Goal: Task Accomplishment & Management: Use online tool/utility

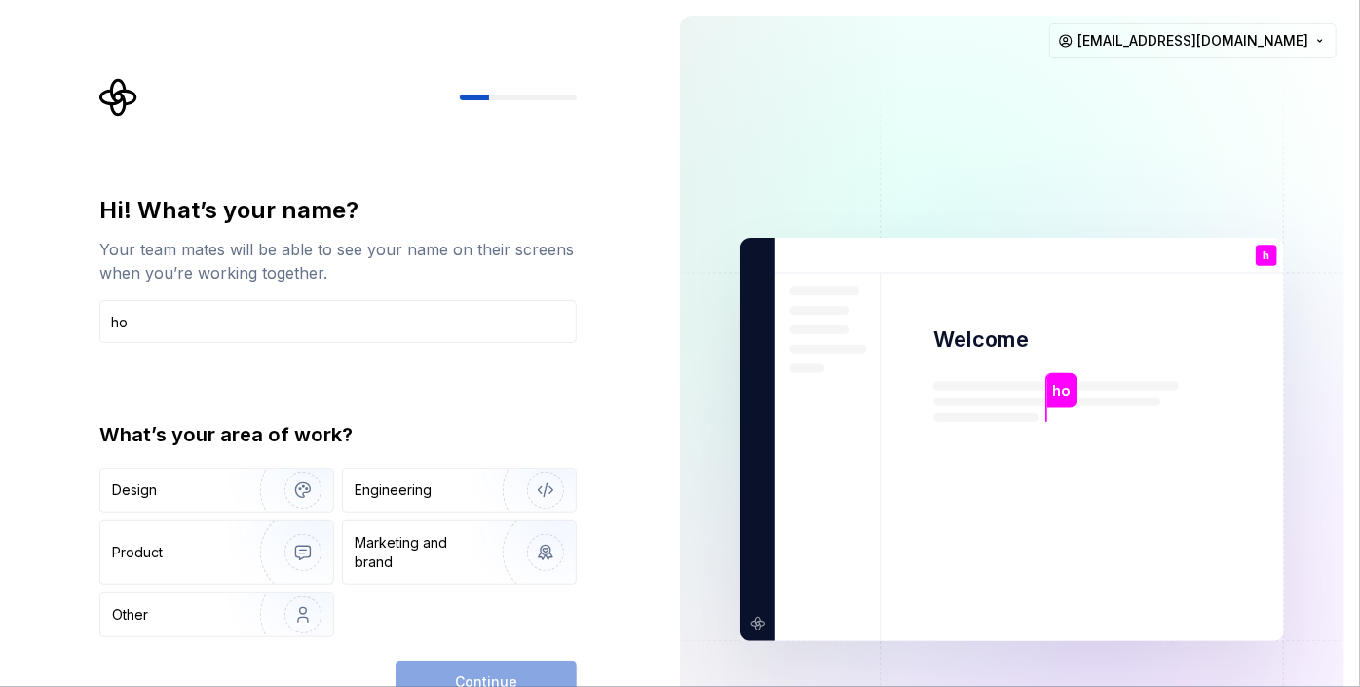
type input "ho"
click at [127, 393] on div "Hi! What’s your name? Your team mates will be able to see your name on their sc…" at bounding box center [337, 416] width 477 height 442
click at [197, 491] on div "Design" at bounding box center [173, 489] width 123 height 19
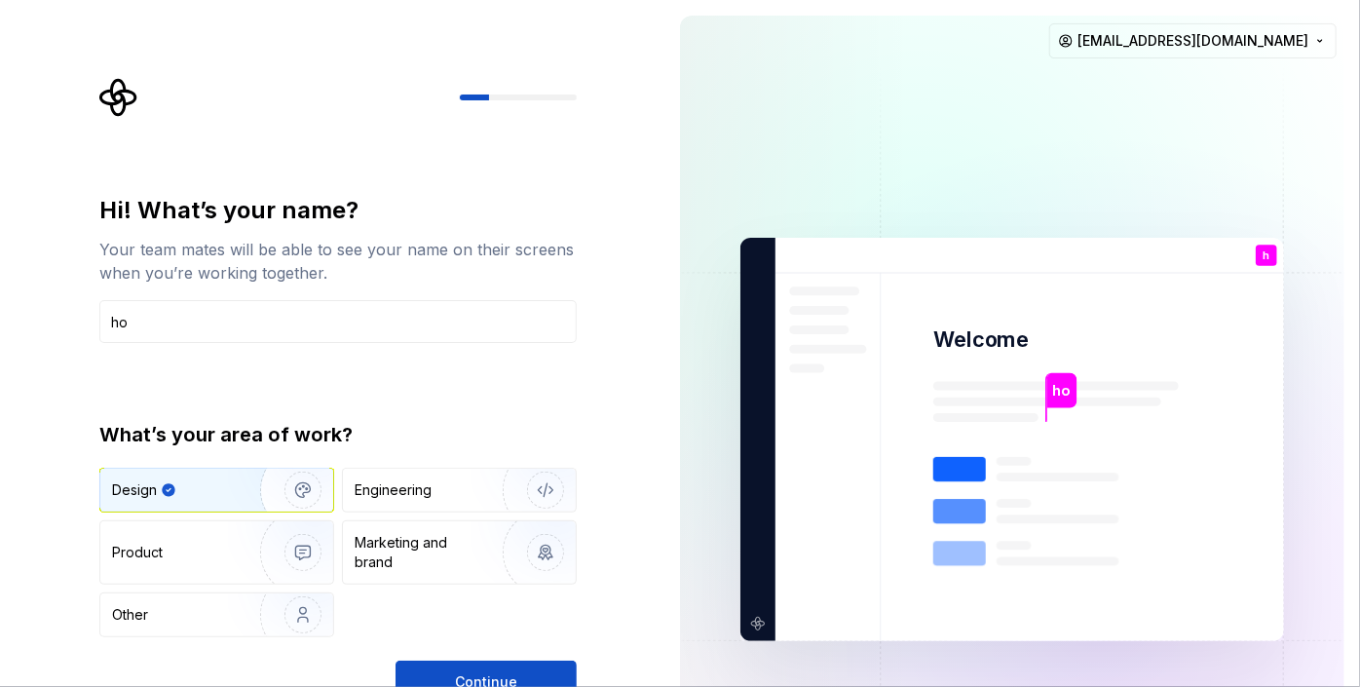
type button "Design"
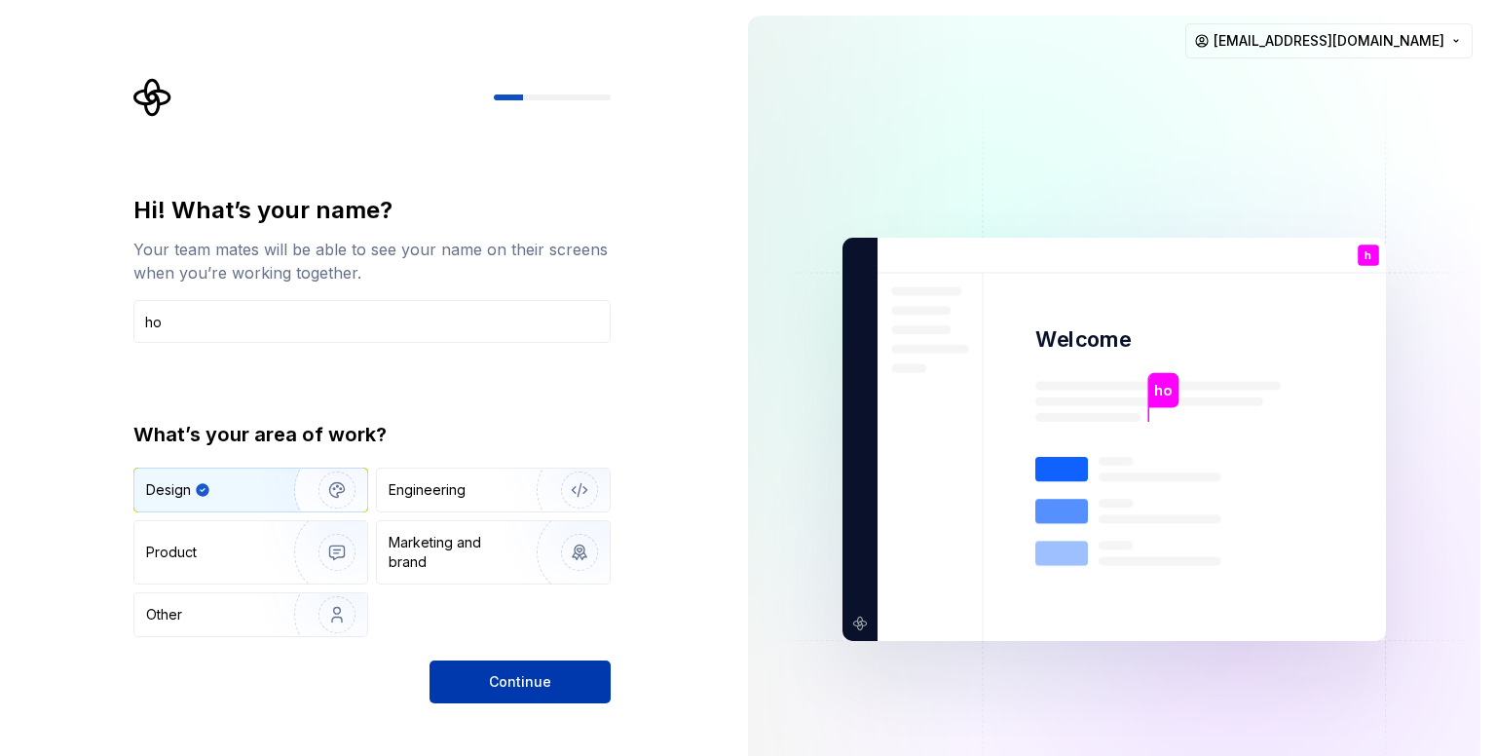
click at [520, 662] on button "Continue" at bounding box center [520, 681] width 181 height 43
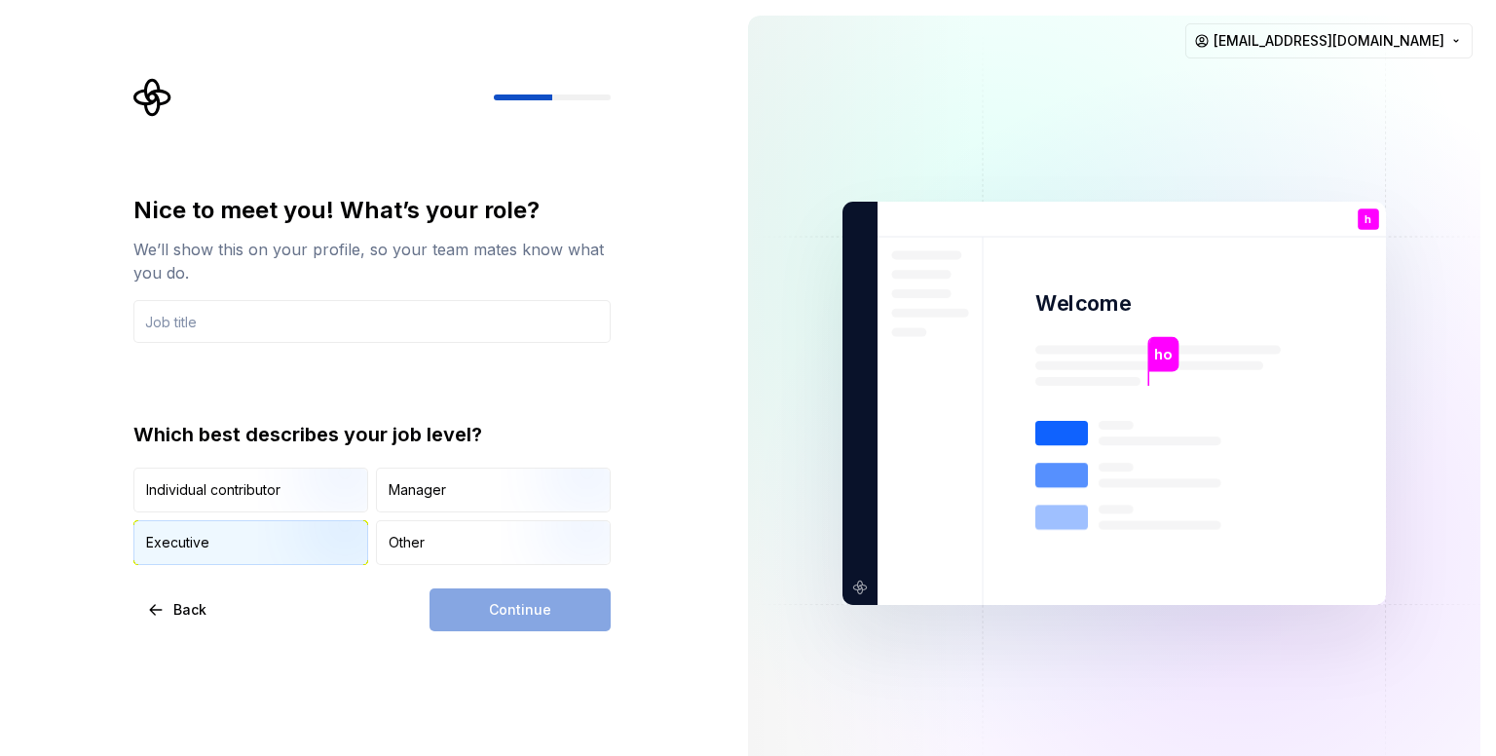
click at [301, 539] on img "button" at bounding box center [320, 567] width 125 height 131
click at [565, 614] on div "Continue" at bounding box center [520, 609] width 181 height 43
click at [203, 342] on input "text" at bounding box center [371, 321] width 477 height 43
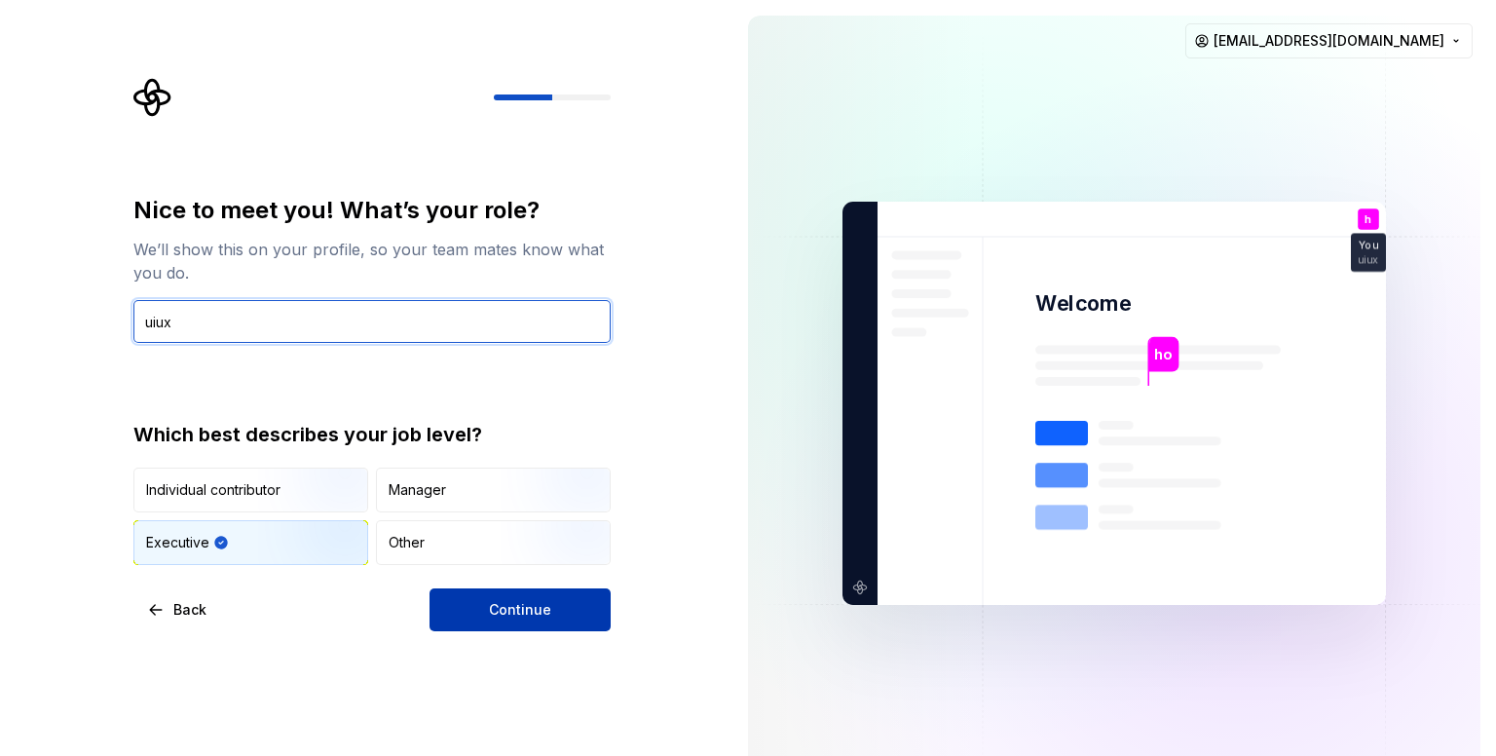
type input "uiux"
click at [557, 609] on button "Continue" at bounding box center [520, 609] width 181 height 43
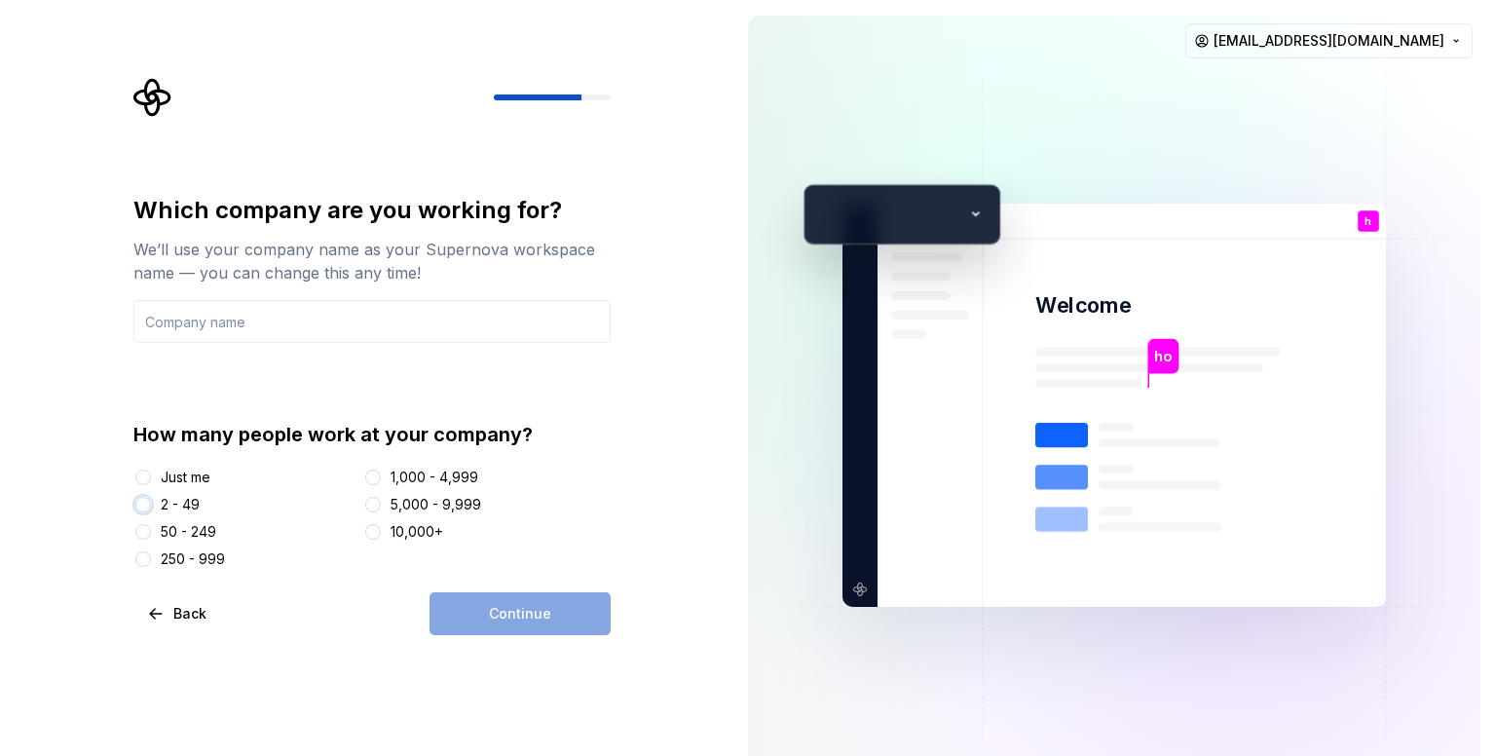
click at [148, 506] on button "2 - 49" at bounding box center [143, 505] width 16 height 16
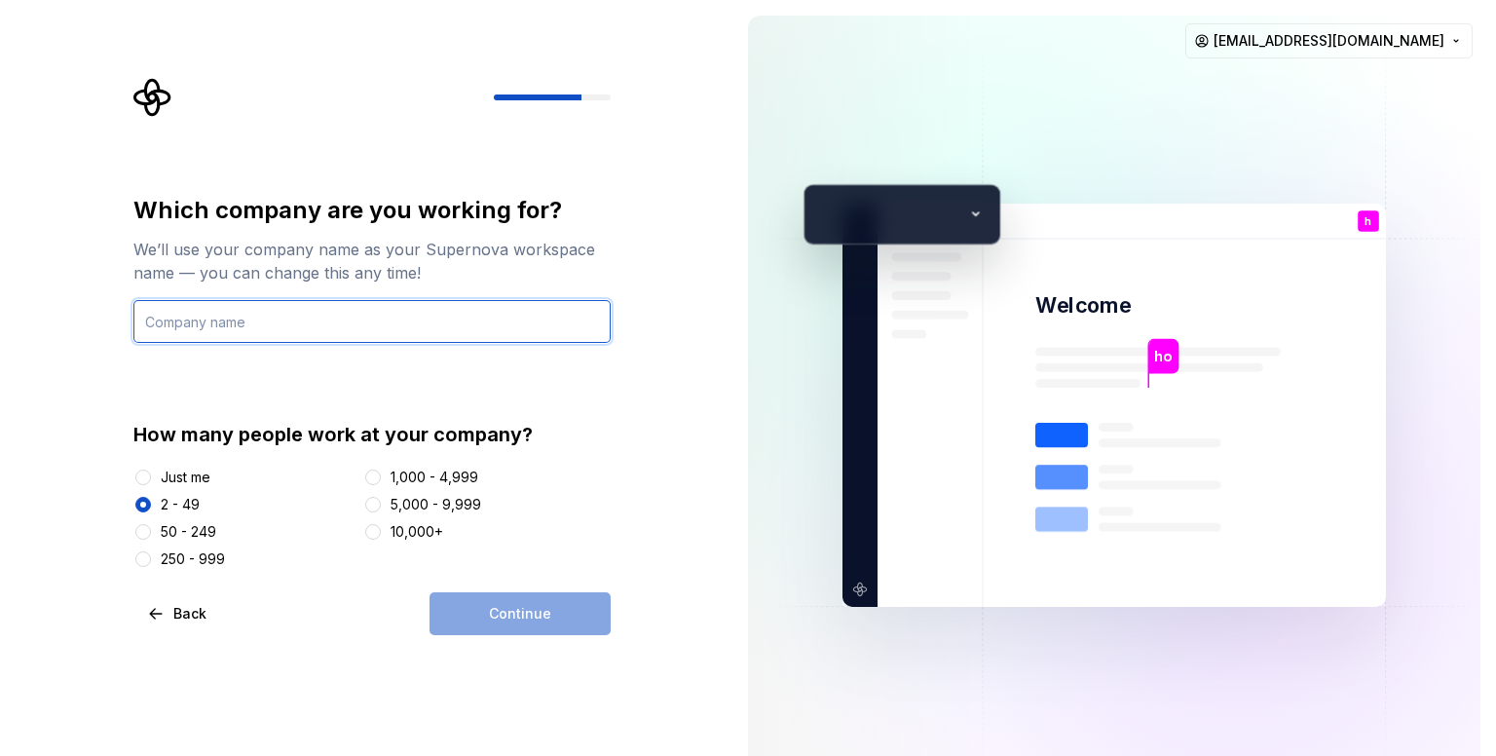
click at [243, 317] on input "text" at bounding box center [371, 321] width 477 height 43
type input "noname"
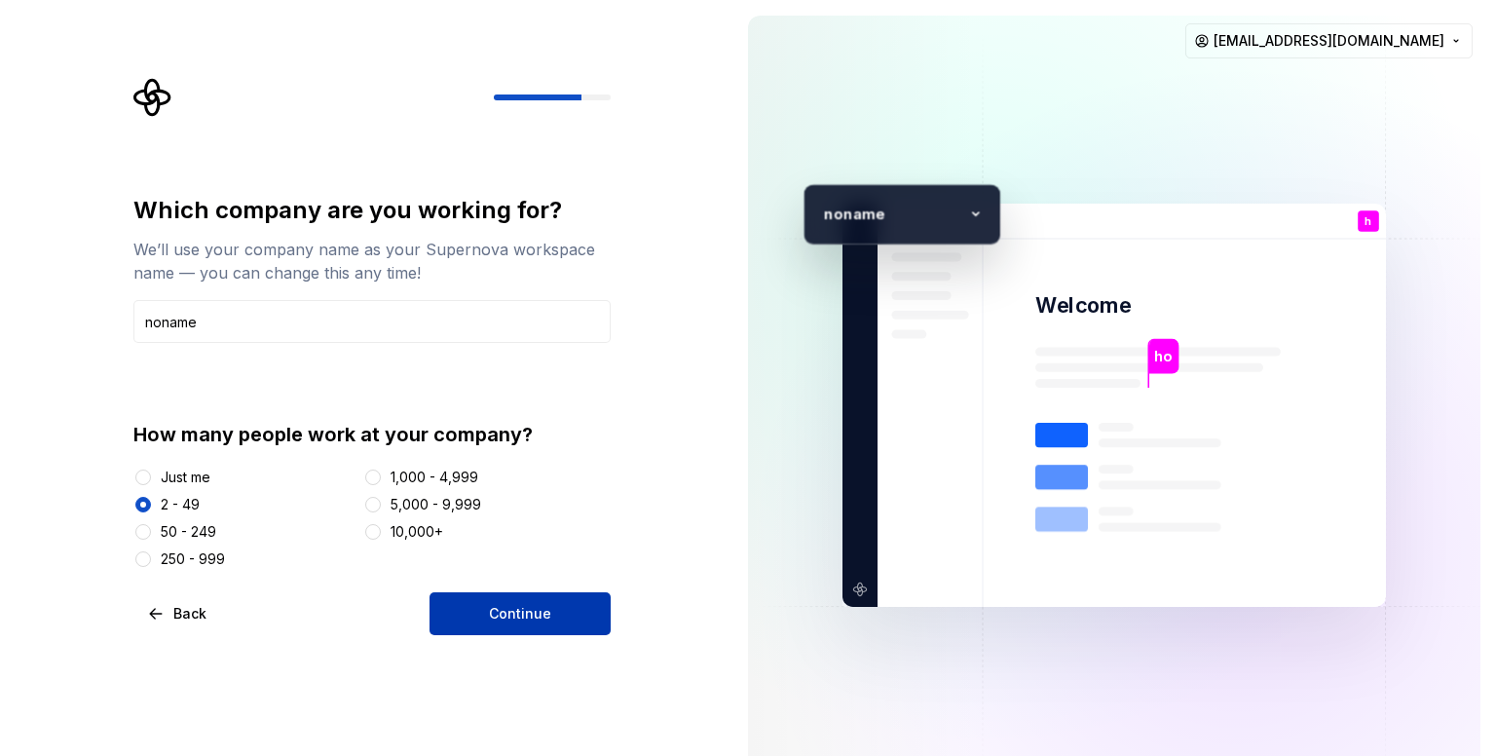
click at [563, 621] on button "Continue" at bounding box center [520, 613] width 181 height 43
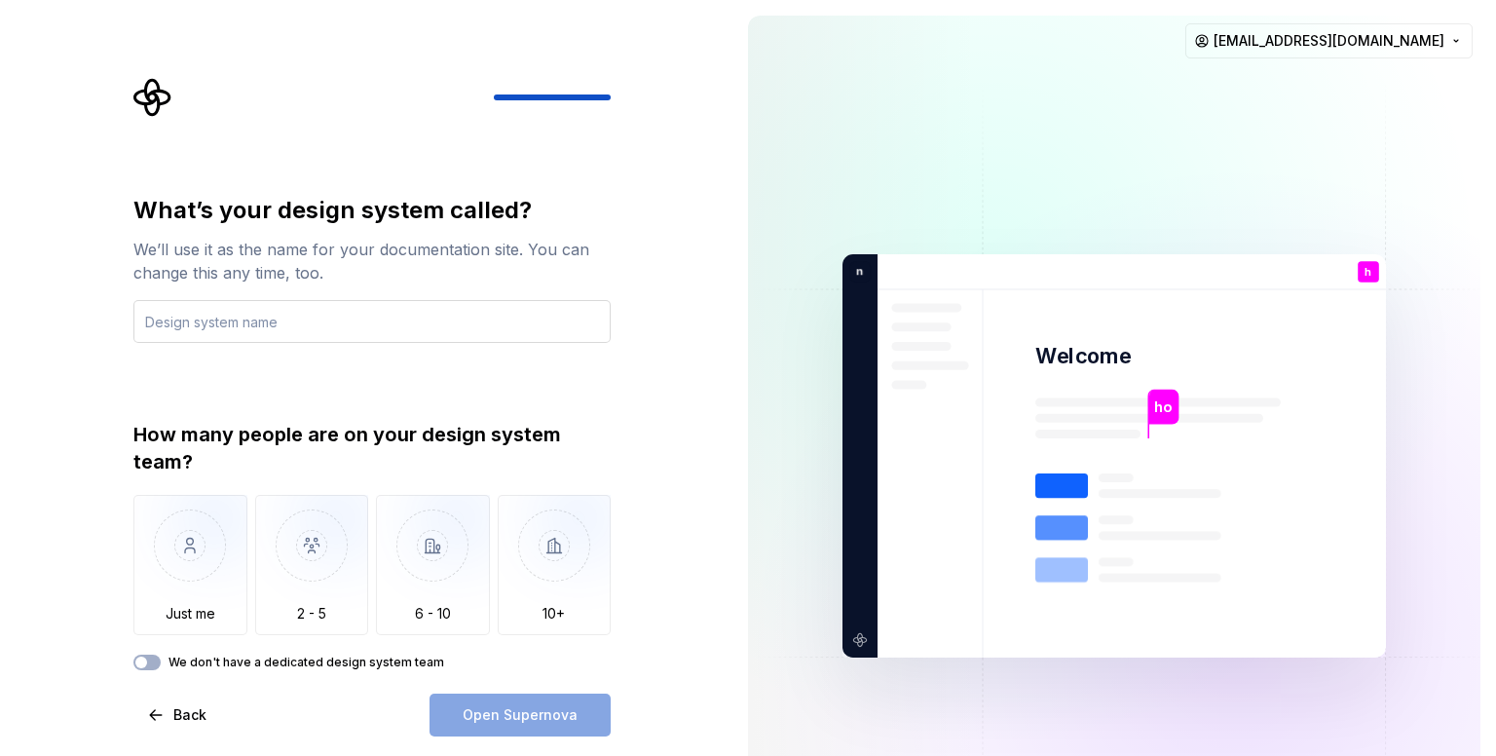
click at [252, 305] on input "text" at bounding box center [371, 321] width 477 height 43
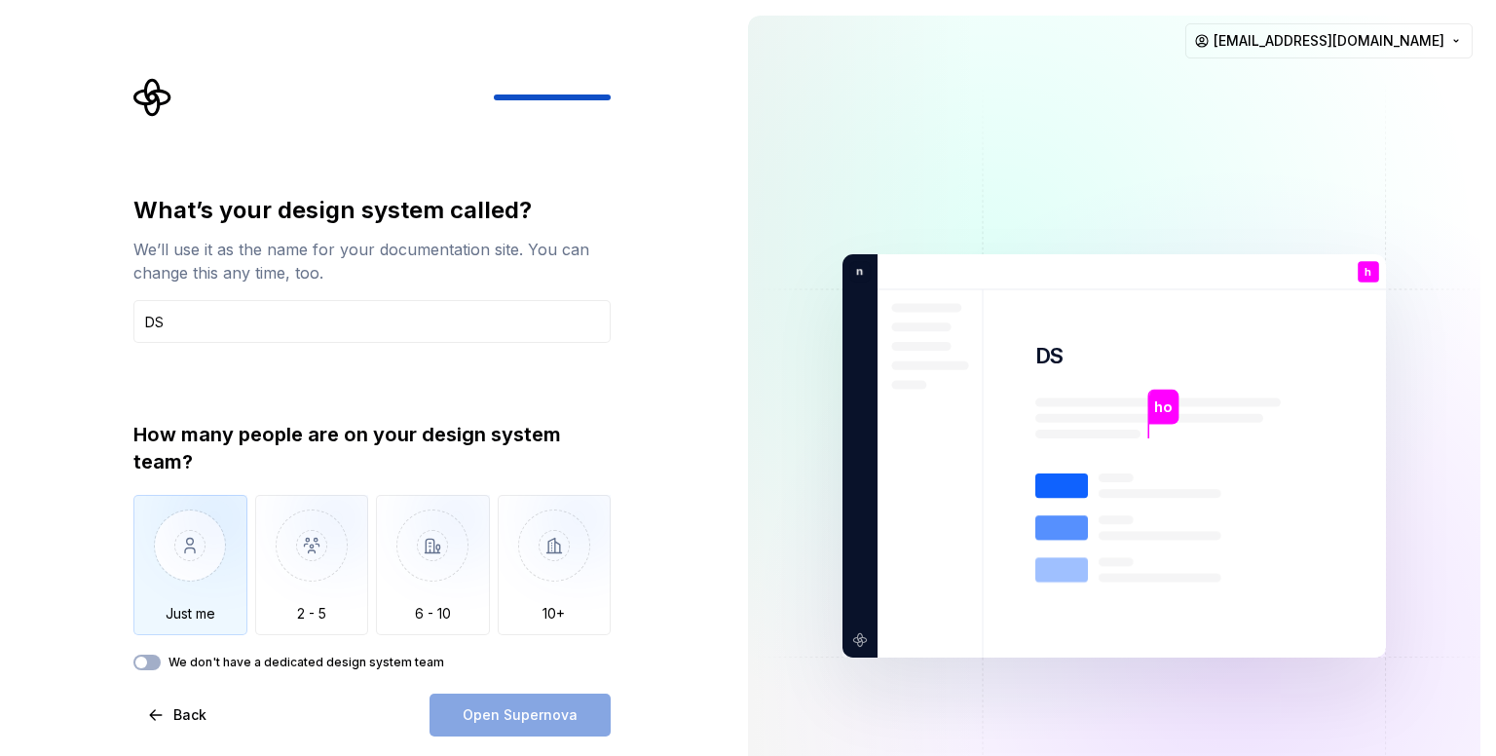
type input "DS"
click at [202, 579] on img "button" at bounding box center [190, 560] width 114 height 131
click at [510, 686] on button "Open Supernova" at bounding box center [520, 714] width 181 height 43
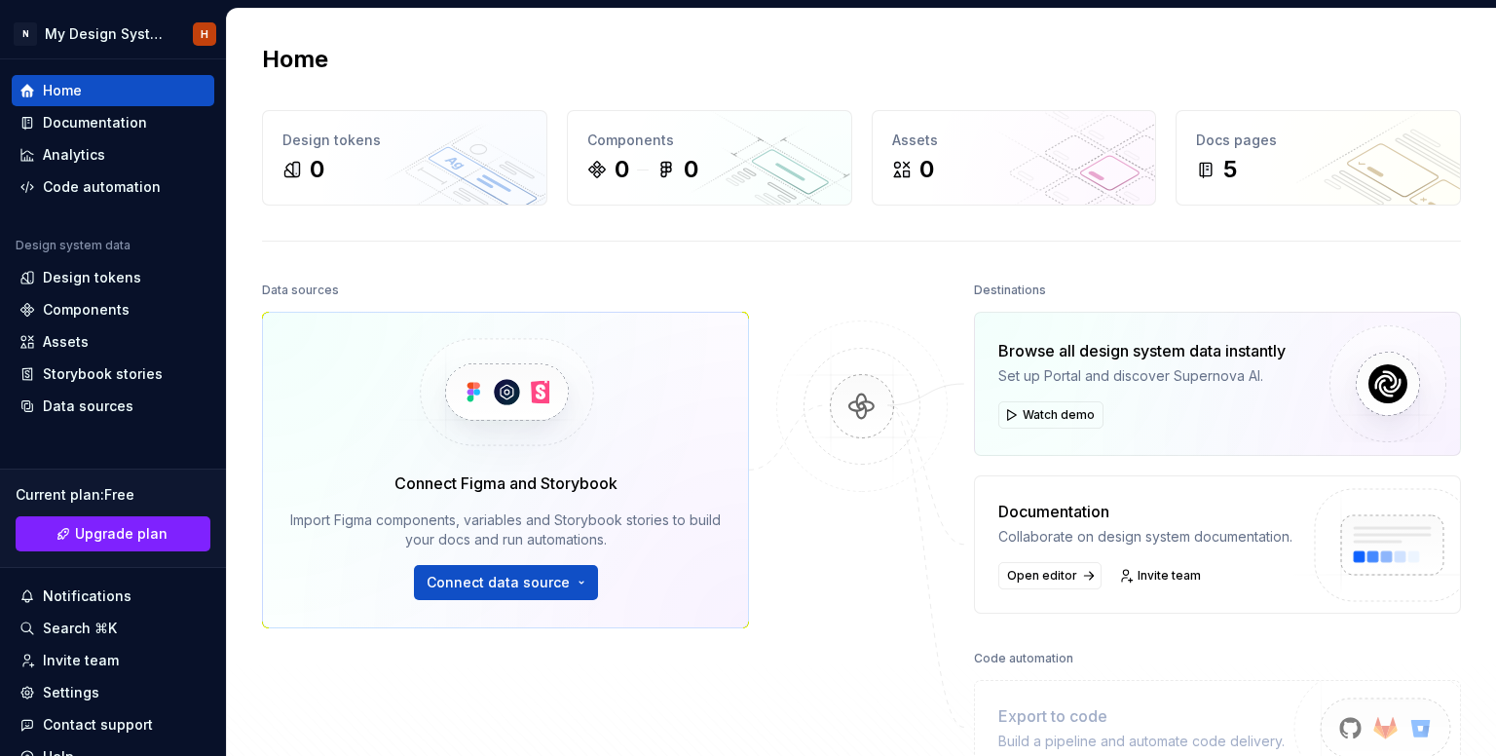
scroll to position [162, 0]
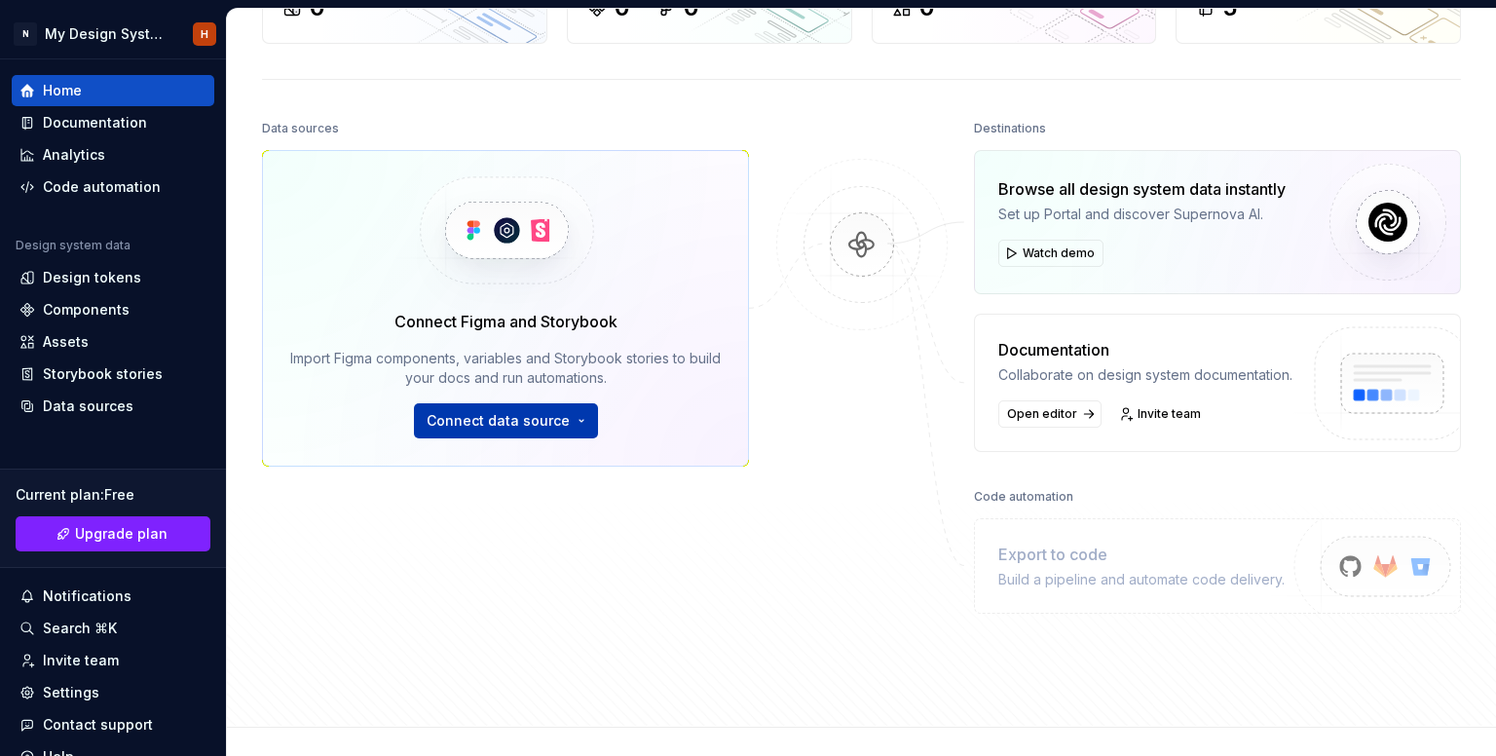
click at [569, 414] on button "Connect data source" at bounding box center [506, 420] width 184 height 35
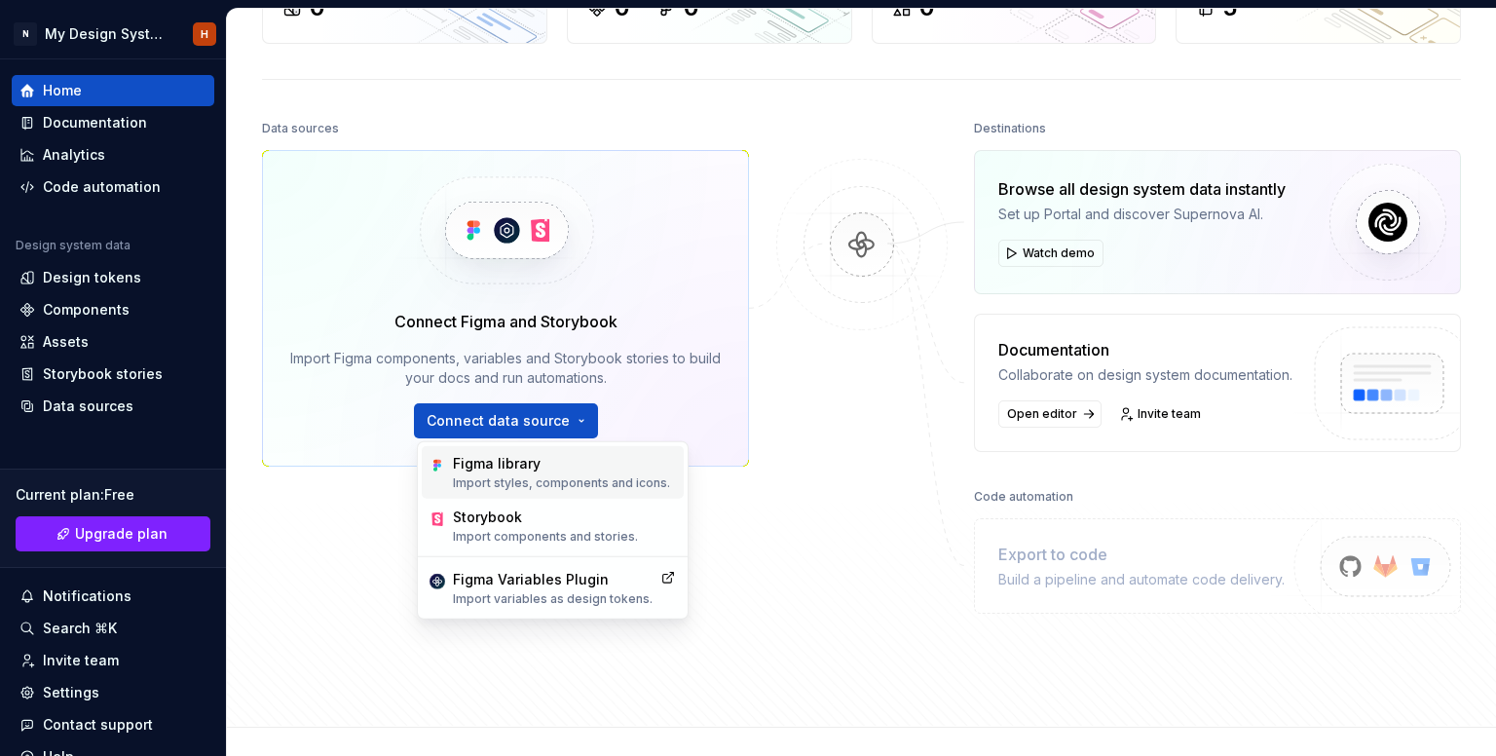
click at [568, 463] on div "Figma library" at bounding box center [561, 463] width 217 height 19
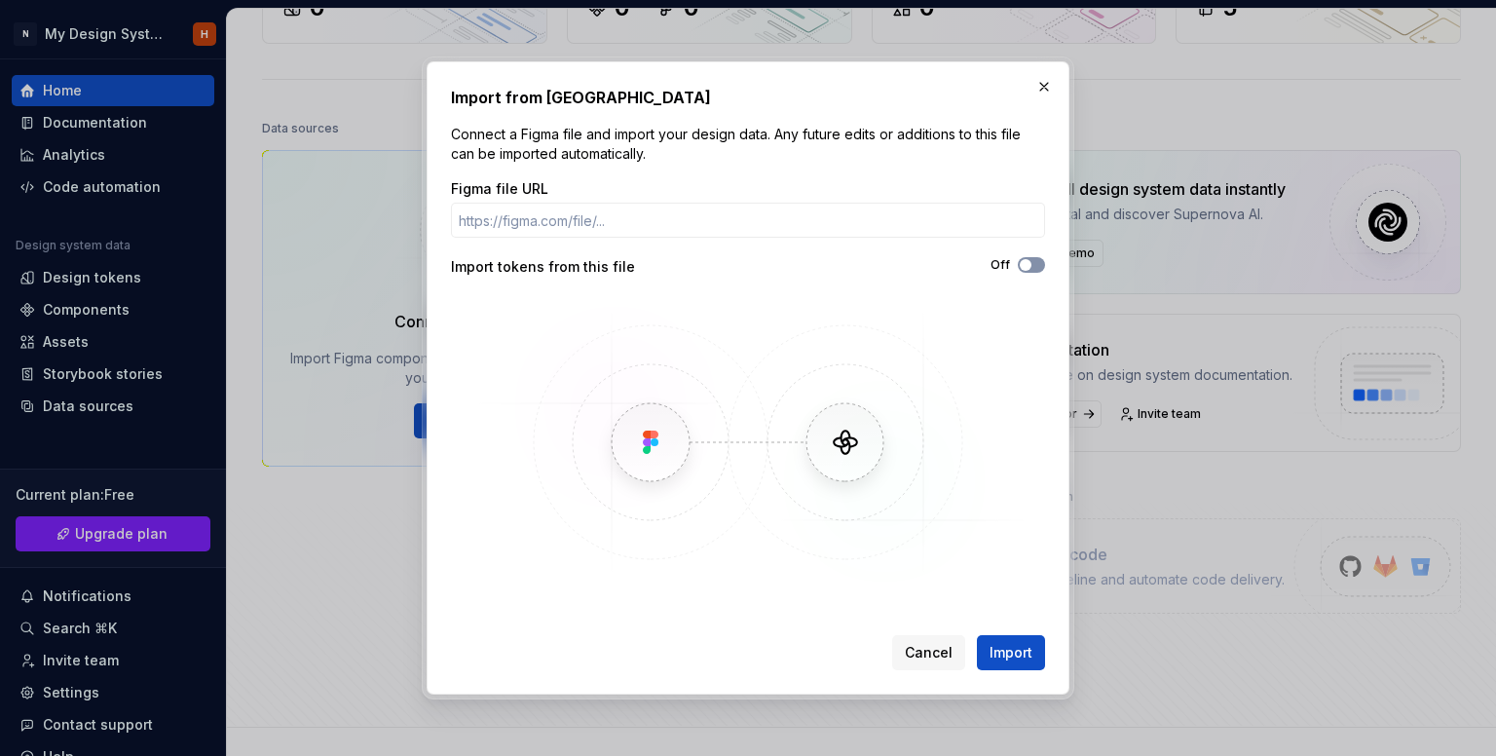
click at [1026, 264] on span "button" at bounding box center [1026, 265] width 12 height 12
click at [643, 212] on input "Figma file URL" at bounding box center [748, 220] width 594 height 35
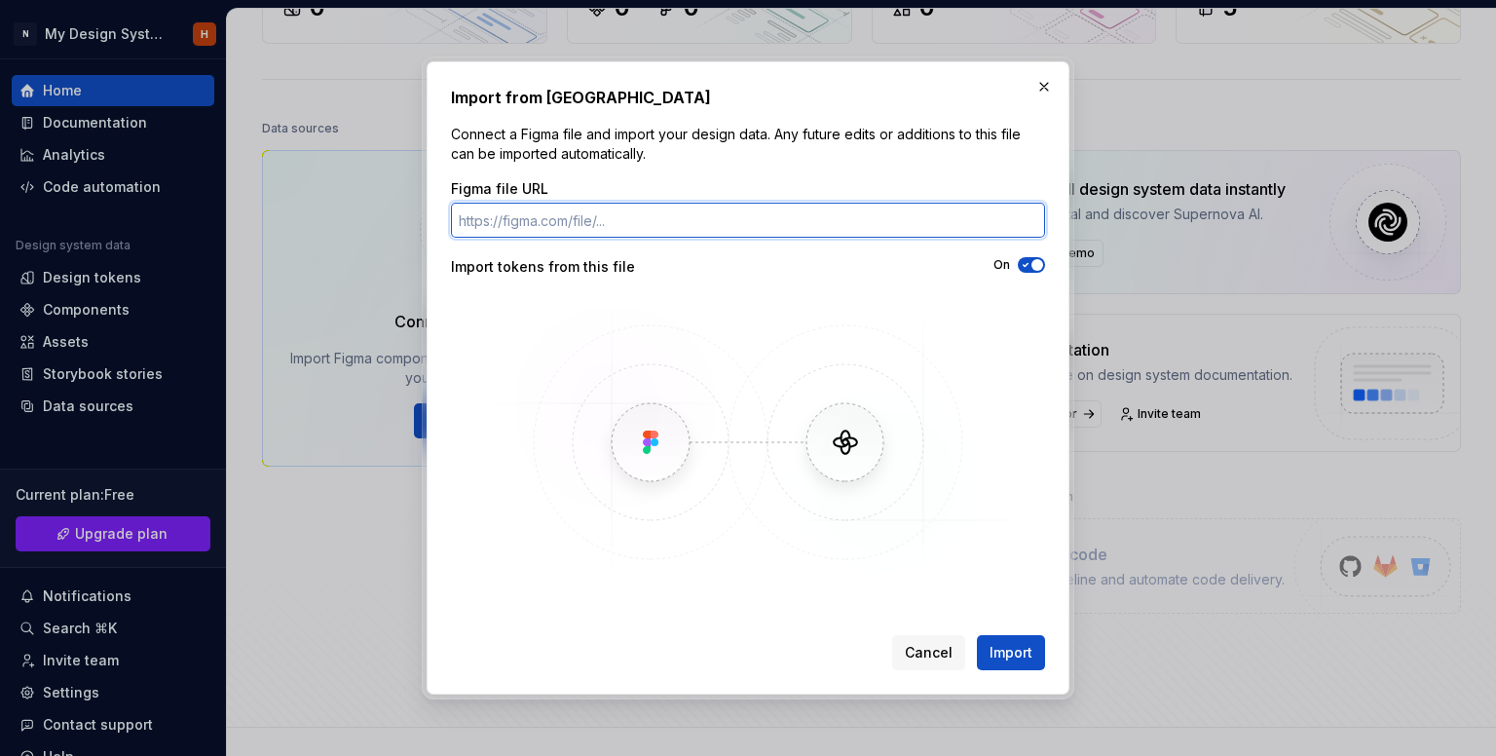
paste input "https://www.figma.com/design/Aw2HHiBmj1uJVrcTisXKoh/reterra-Design-System?node-…"
type input "https://www.figma.com/design/Aw2HHiBmj1uJVrcTisXKoh/reterra-Design-System?node-…"
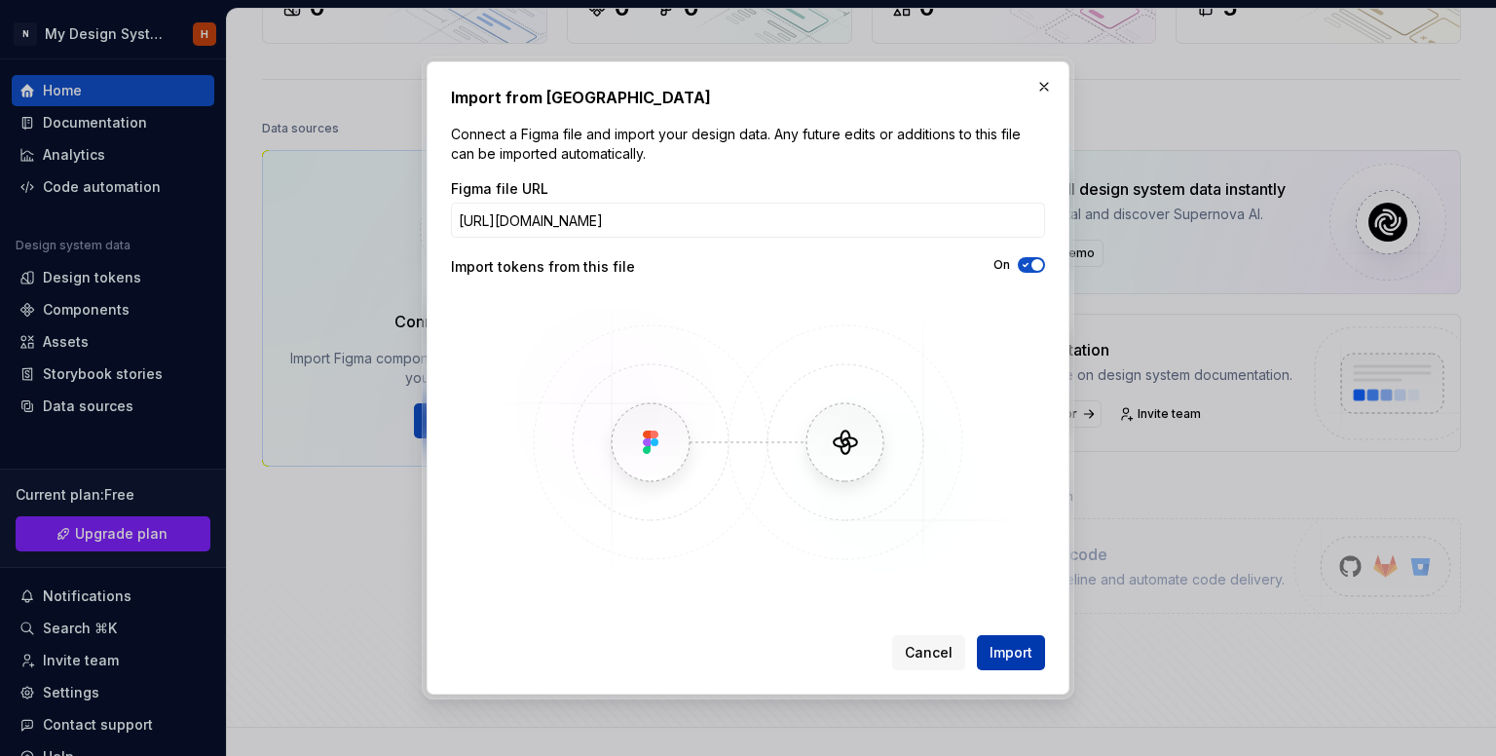
click at [982, 655] on button "Import" at bounding box center [1011, 652] width 68 height 35
click at [1044, 84] on button "button" at bounding box center [1043, 86] width 27 height 27
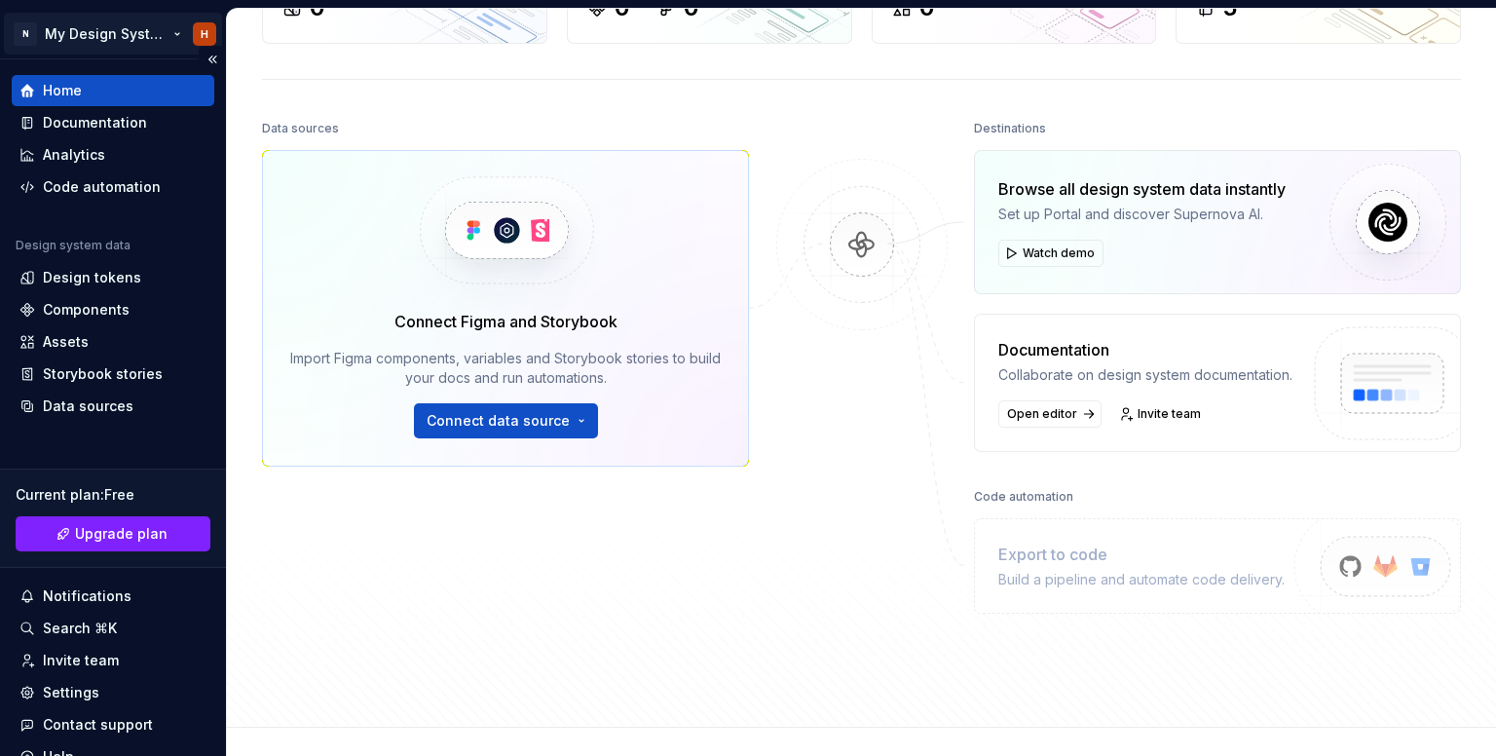
click at [180, 32] on html "N My Design System H Home Documentation Analytics Code automation Design system…" at bounding box center [748, 378] width 1496 height 756
click at [175, 33] on html "N My Design System H Home Documentation Analytics Code automation Design system…" at bounding box center [748, 378] width 1496 height 756
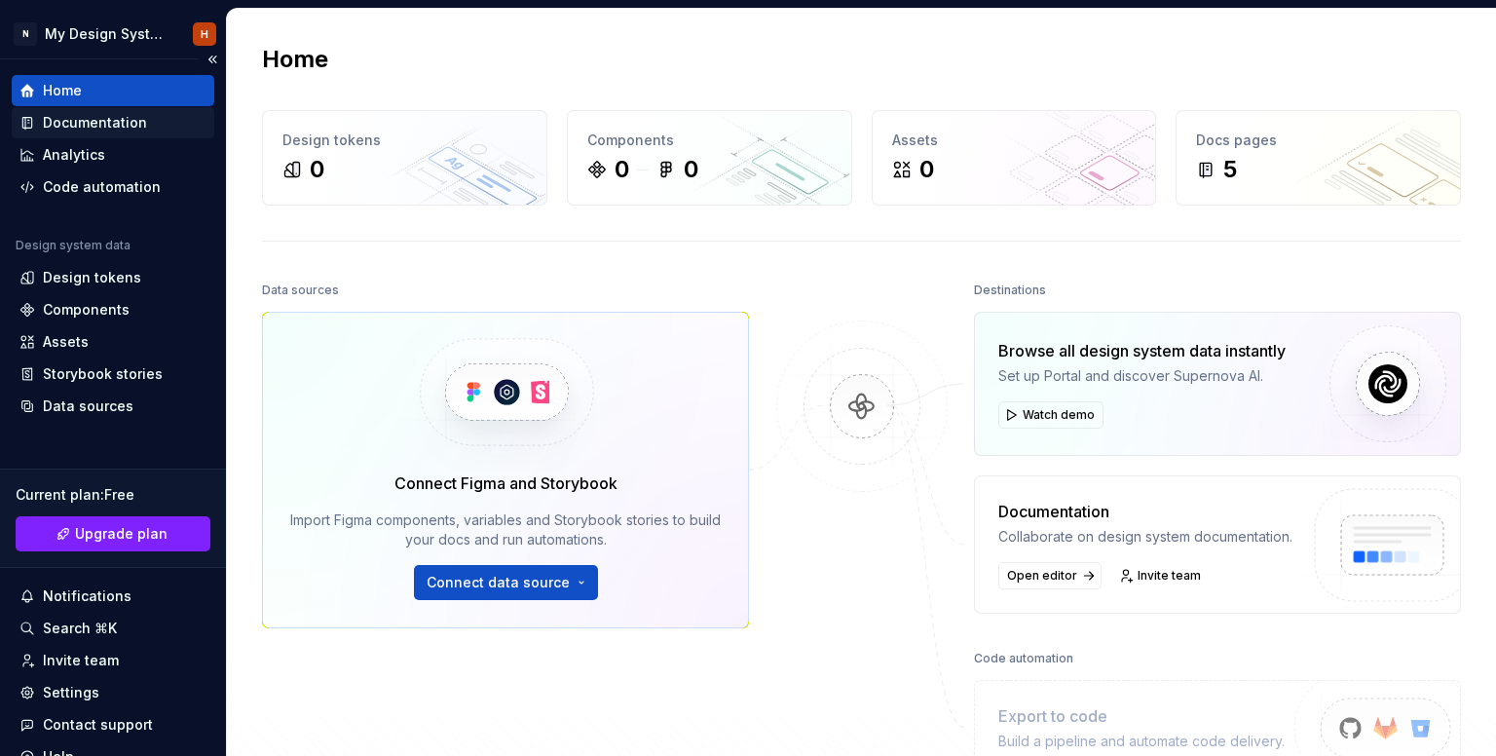
click at [95, 114] on div "Documentation" at bounding box center [95, 122] width 104 height 19
click at [111, 114] on div "Documentation" at bounding box center [95, 122] width 104 height 19
click at [109, 119] on div "Documentation" at bounding box center [95, 122] width 104 height 19
click at [108, 164] on div "Analytics" at bounding box center [112, 154] width 187 height 19
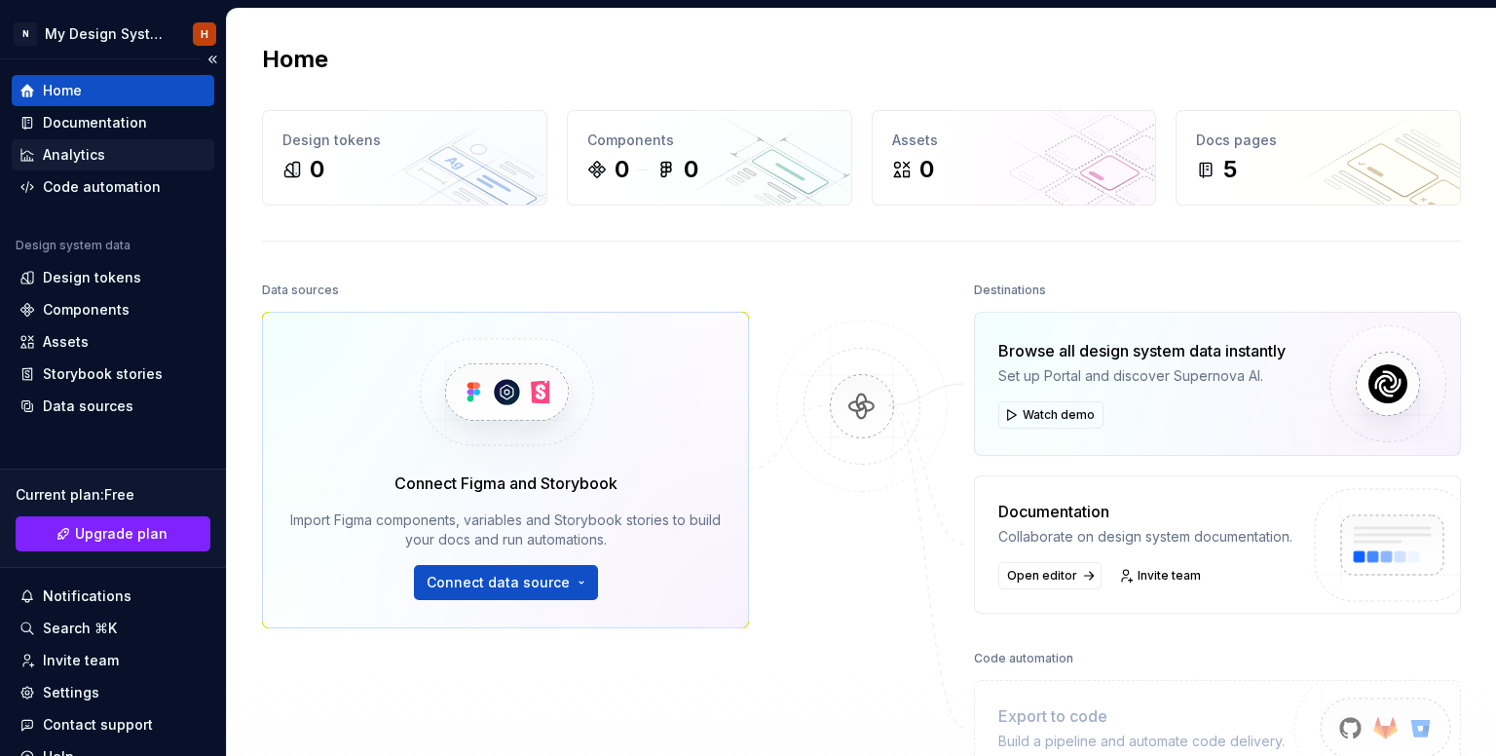
click at [108, 164] on div "Analytics" at bounding box center [112, 154] width 187 height 19
click at [108, 184] on div "Code automation" at bounding box center [102, 186] width 118 height 19
click at [125, 277] on div "Design tokens" at bounding box center [92, 277] width 98 height 19
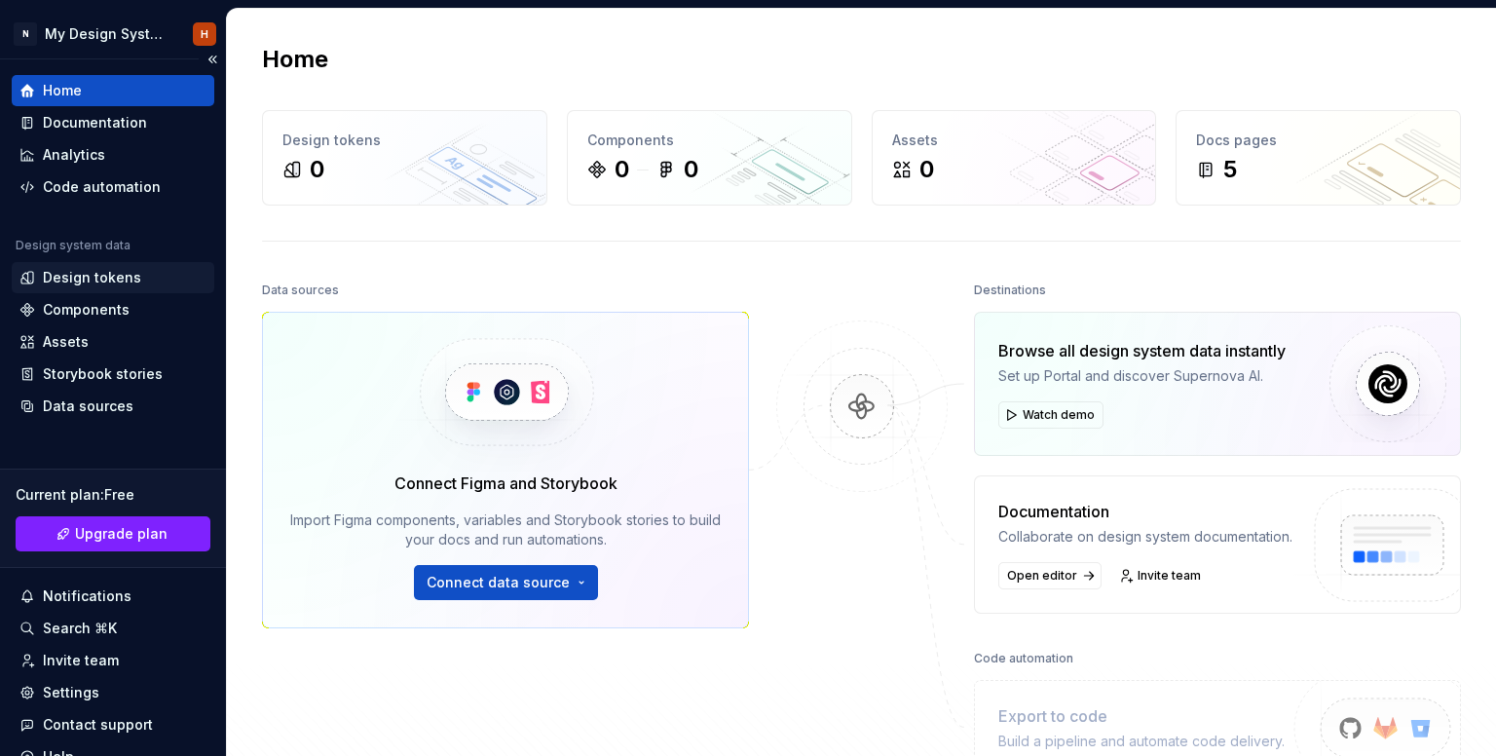
click at [125, 277] on div "Design tokens" at bounding box center [92, 277] width 98 height 19
click at [113, 315] on div "Components" at bounding box center [86, 309] width 87 height 19
click at [94, 347] on div "Assets" at bounding box center [112, 341] width 187 height 19
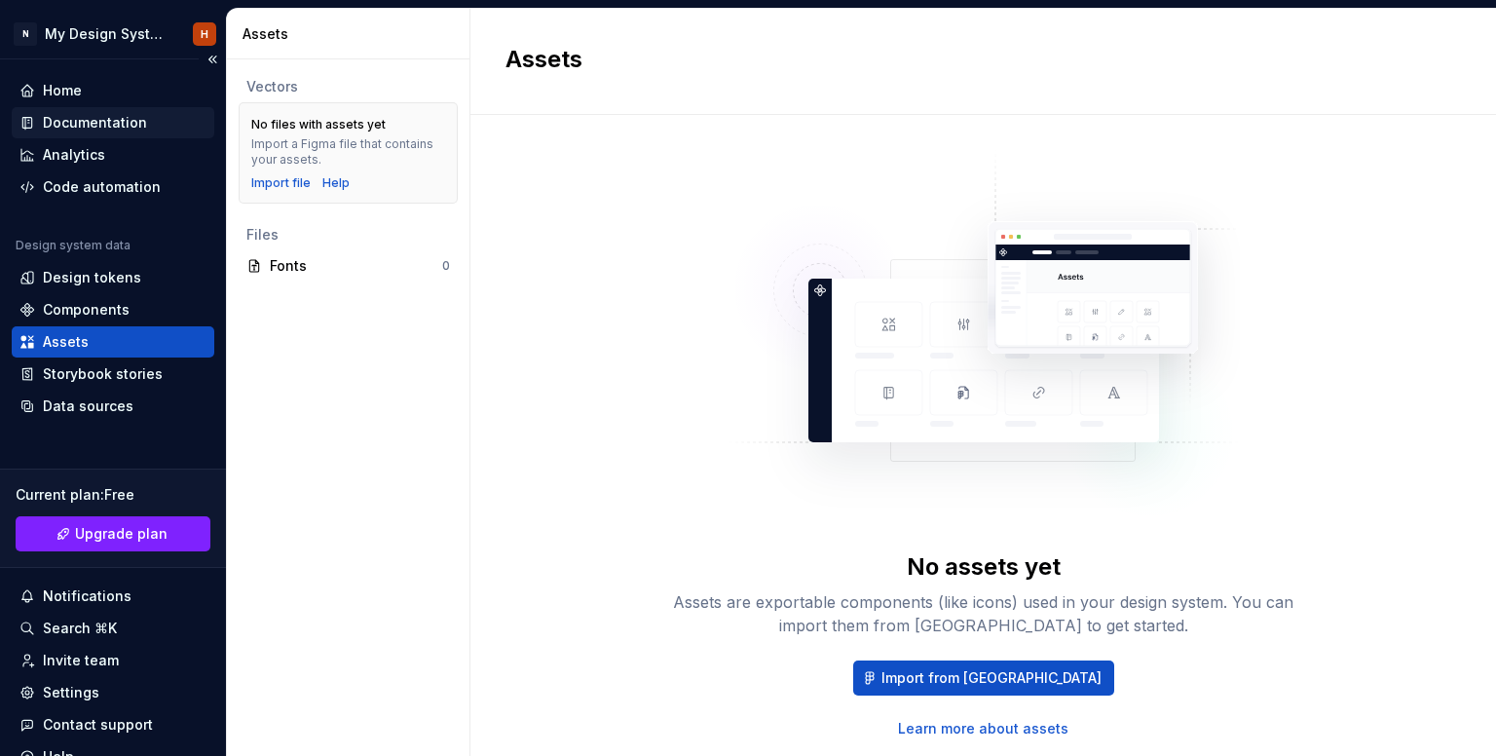
click at [76, 116] on div "Documentation" at bounding box center [95, 122] width 104 height 19
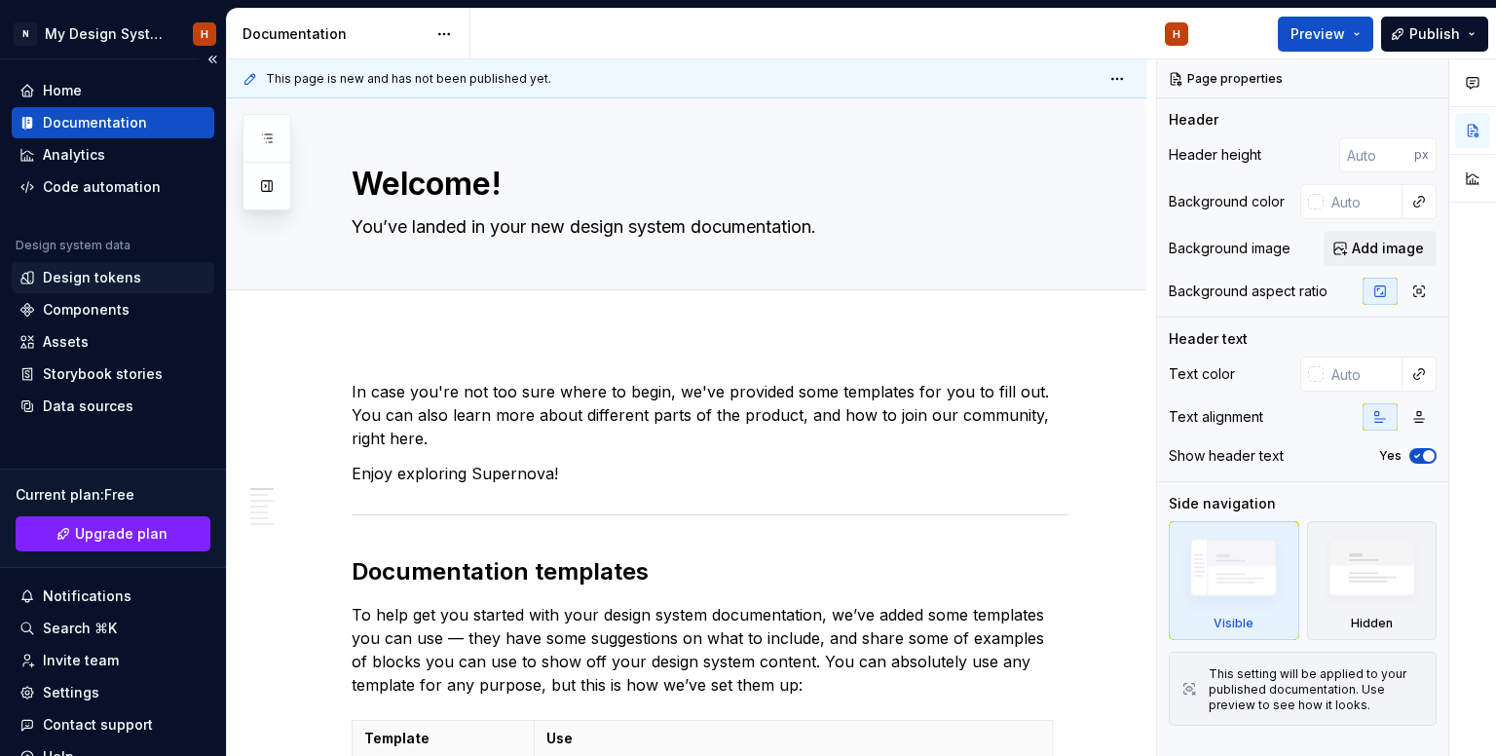
type textarea "*"
click at [70, 281] on div "Design tokens" at bounding box center [92, 277] width 98 height 19
click at [91, 79] on div "Home" at bounding box center [113, 90] width 203 height 31
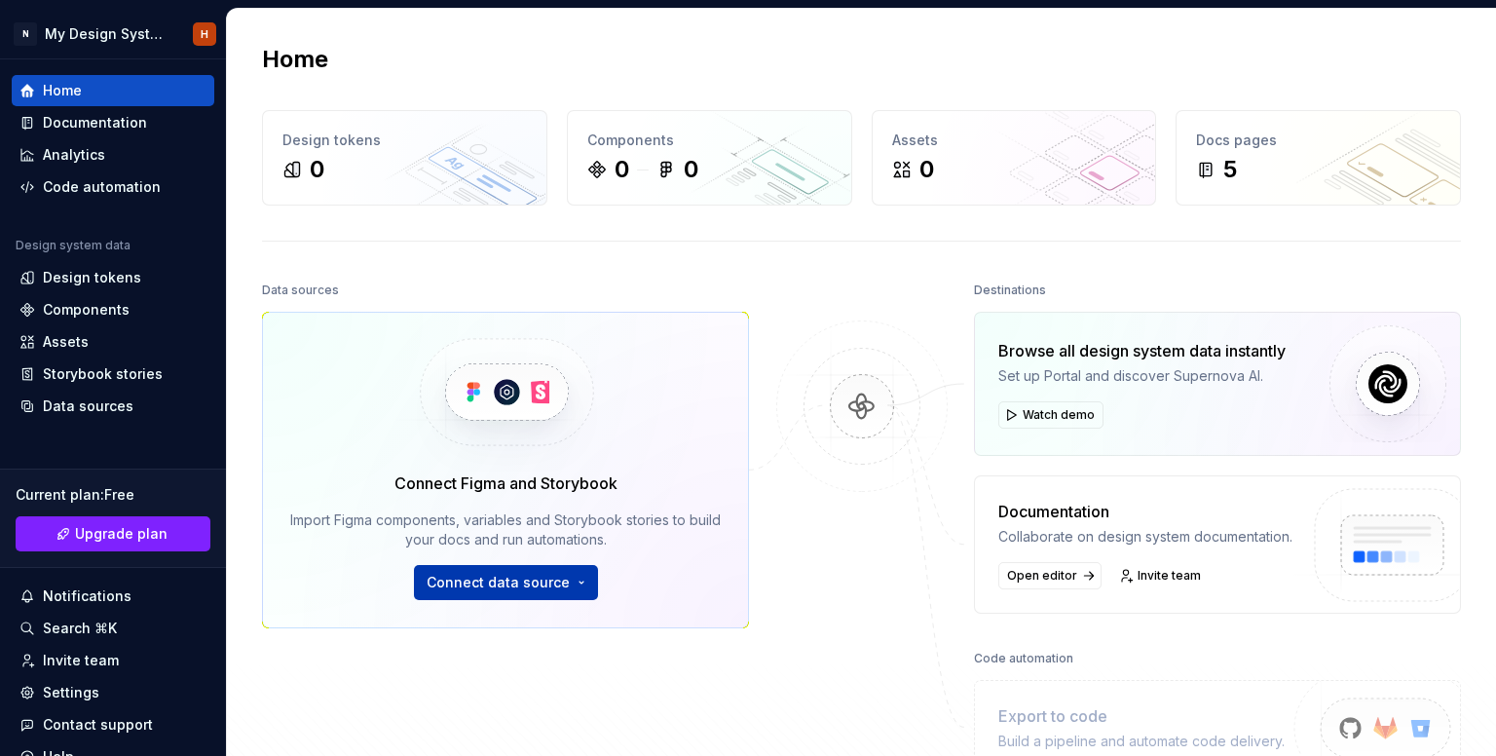
click at [498, 570] on button "Connect data source" at bounding box center [506, 582] width 184 height 35
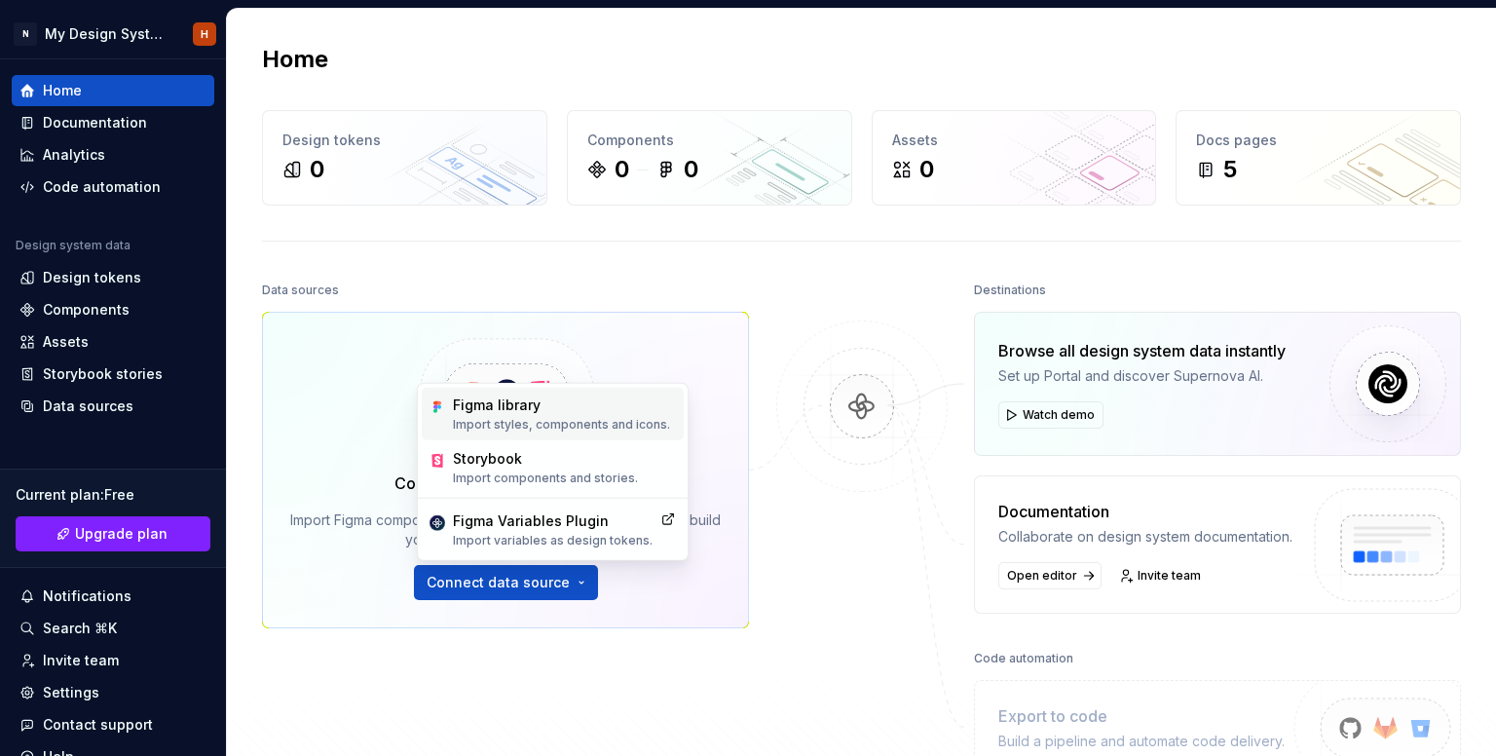
click at [460, 418] on p "Import styles, components and icons." at bounding box center [561, 425] width 217 height 16
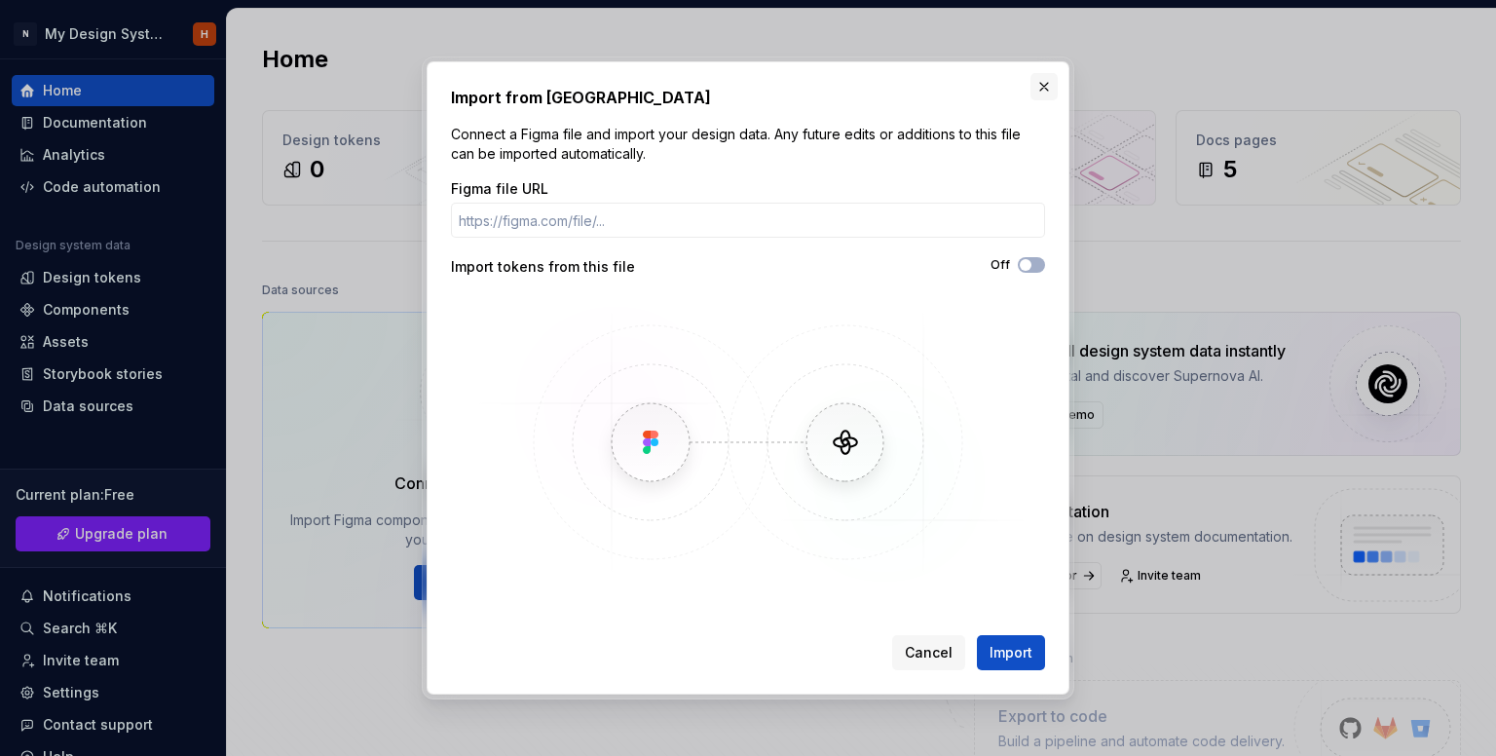
click at [1050, 81] on button "button" at bounding box center [1043, 86] width 27 height 27
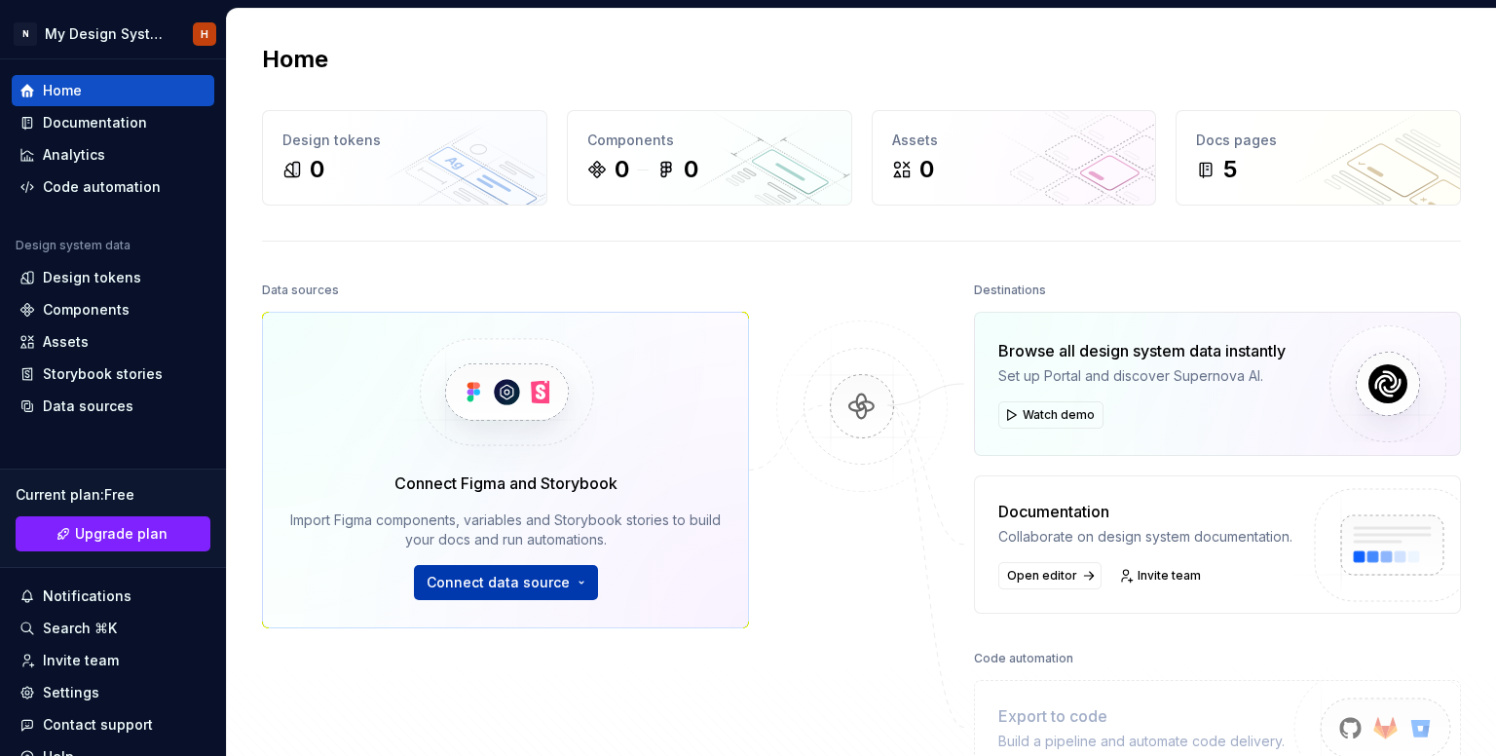
click at [475, 570] on button "Connect data source" at bounding box center [506, 582] width 184 height 35
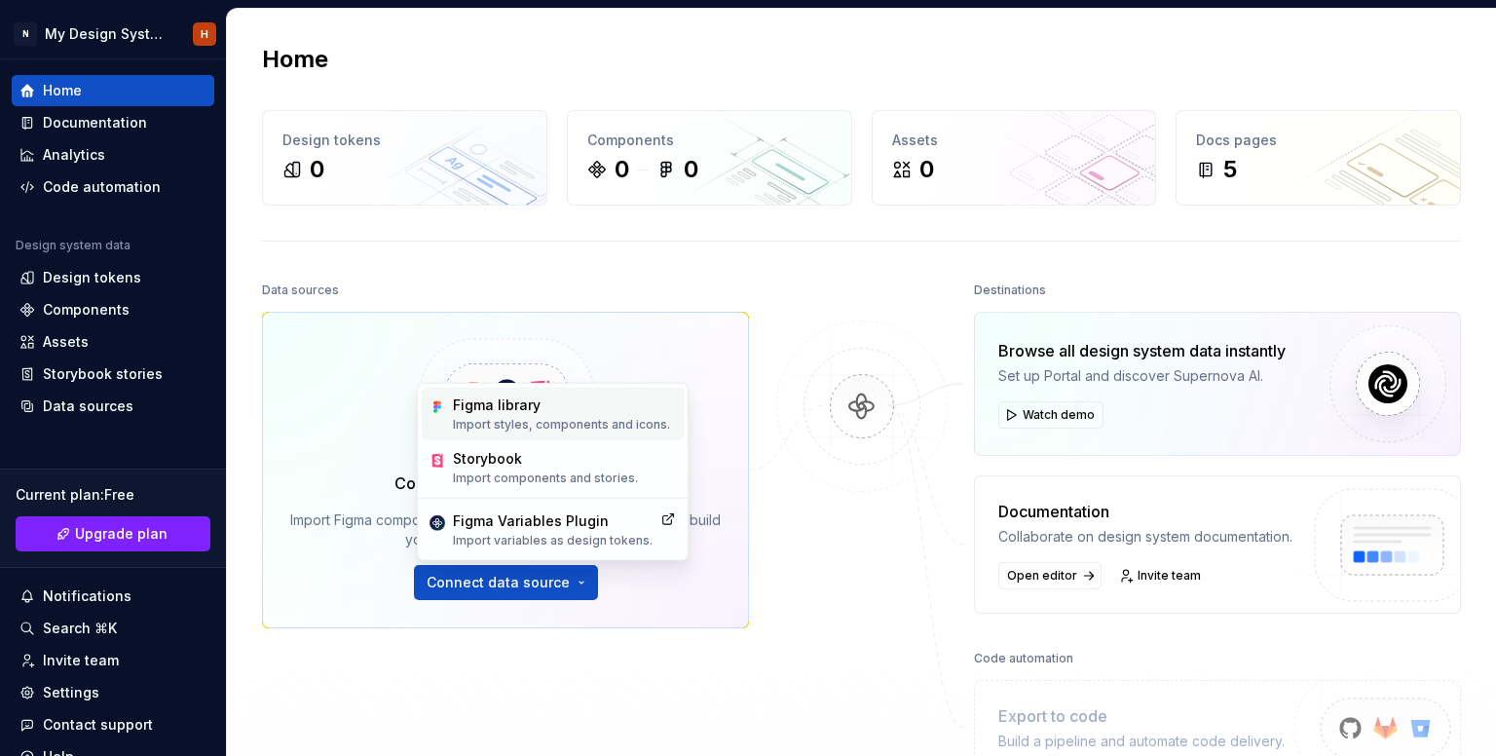
click at [527, 423] on p "Import styles, components and icons." at bounding box center [561, 425] width 217 height 16
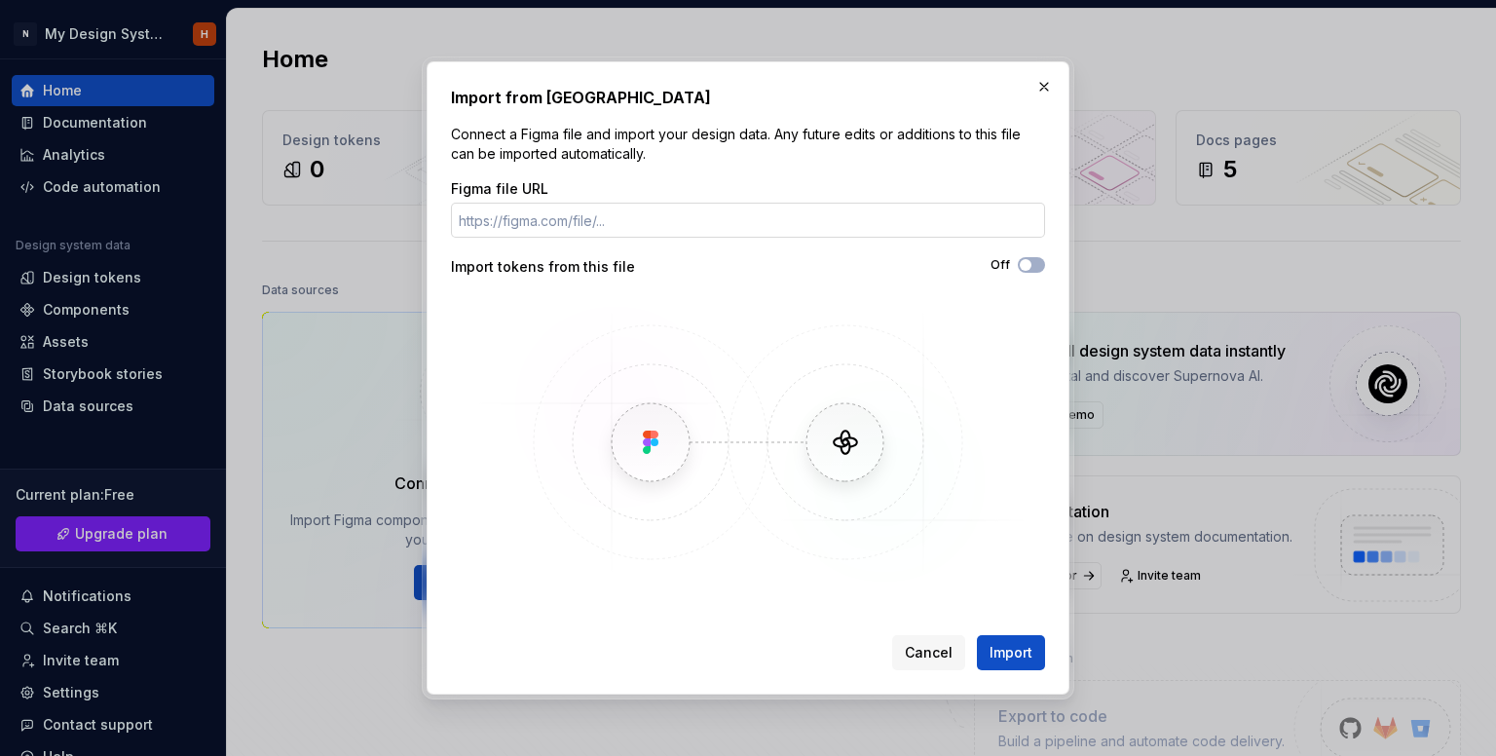
click at [617, 224] on input "Figma file URL" at bounding box center [748, 220] width 594 height 35
type input "https://www.figma.com/design/R7ZUnuqo92BEdIpgaIgsy5/Simple-Design-System--Commu…"
click at [1021, 260] on span "button" at bounding box center [1026, 265] width 12 height 12
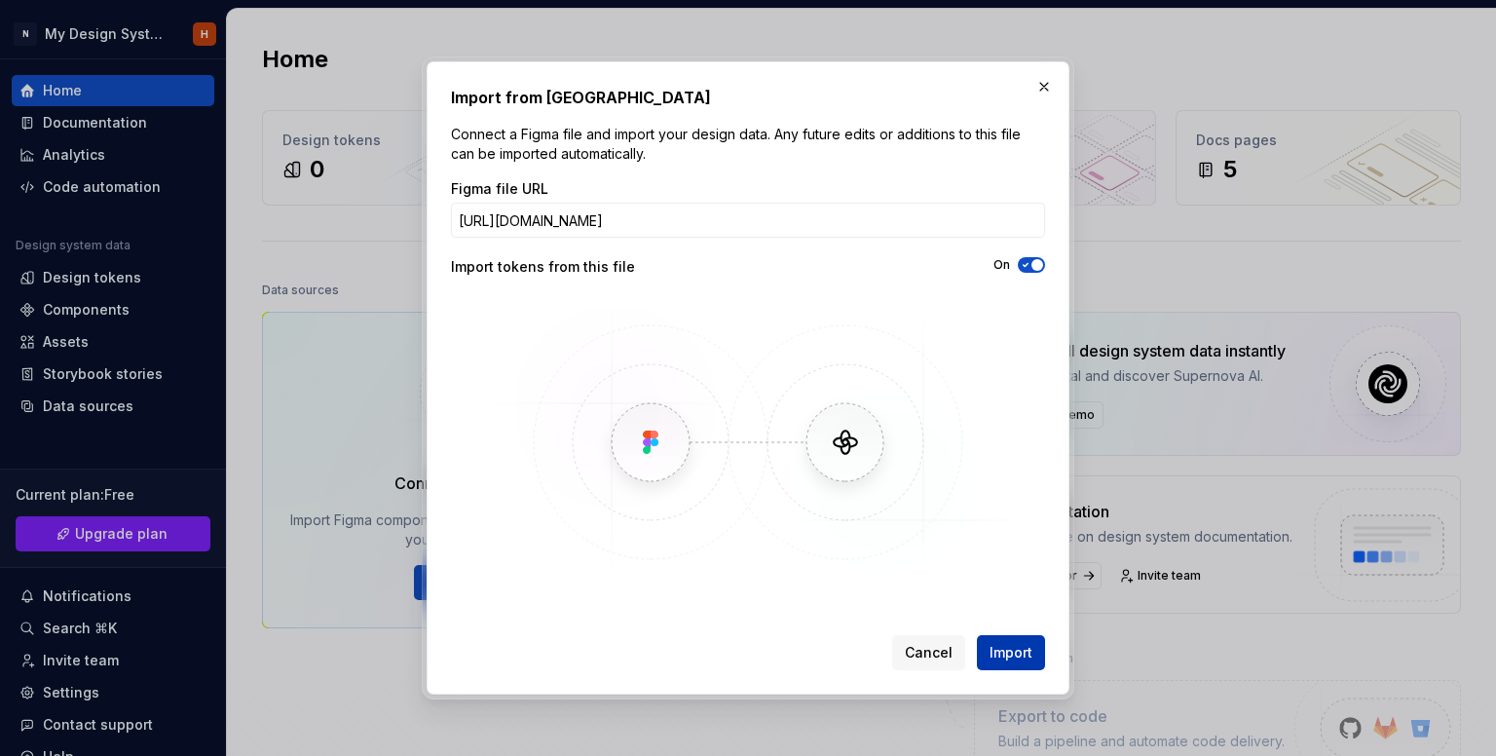
click at [1010, 657] on span "Import" at bounding box center [1011, 652] width 43 height 19
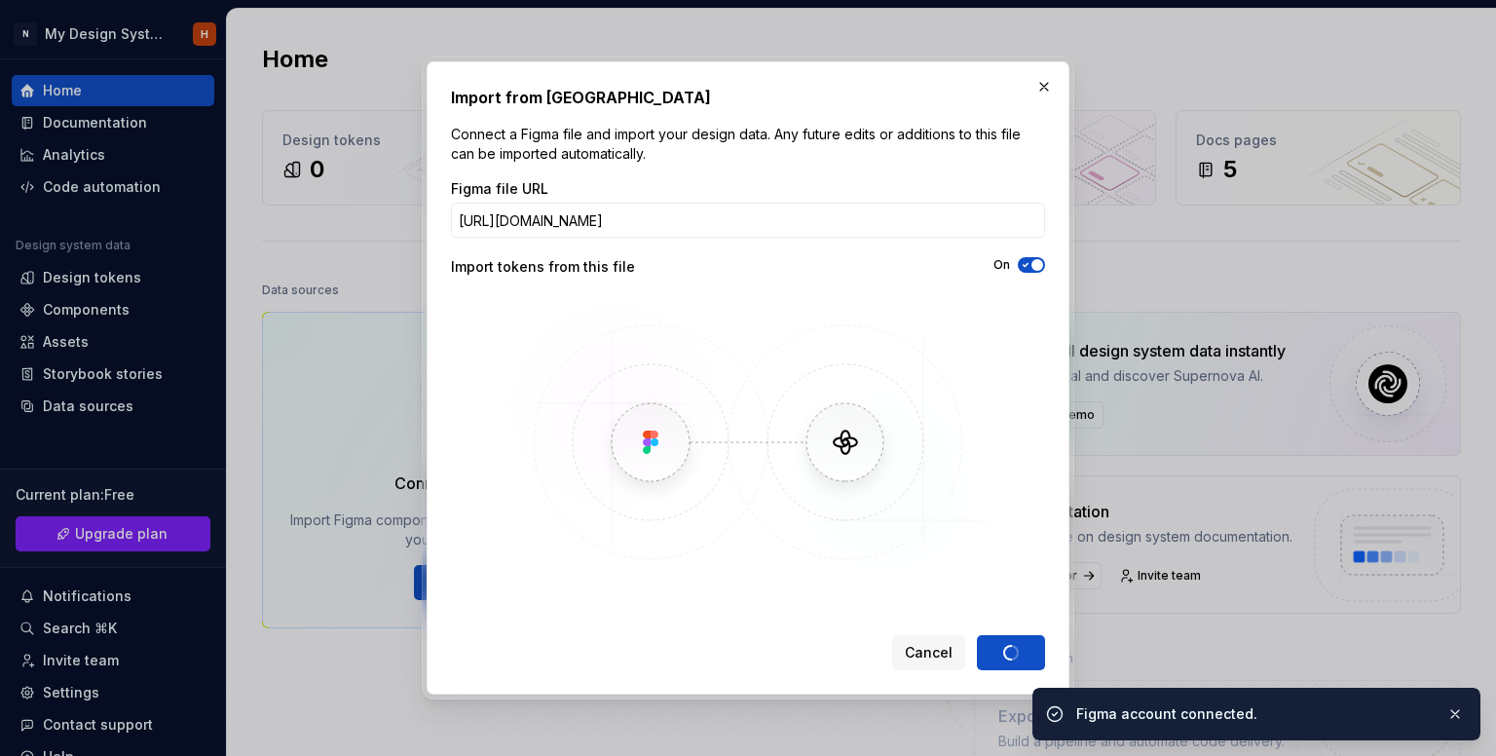
click at [994, 640] on div "Cancel Import" at bounding box center [968, 652] width 153 height 35
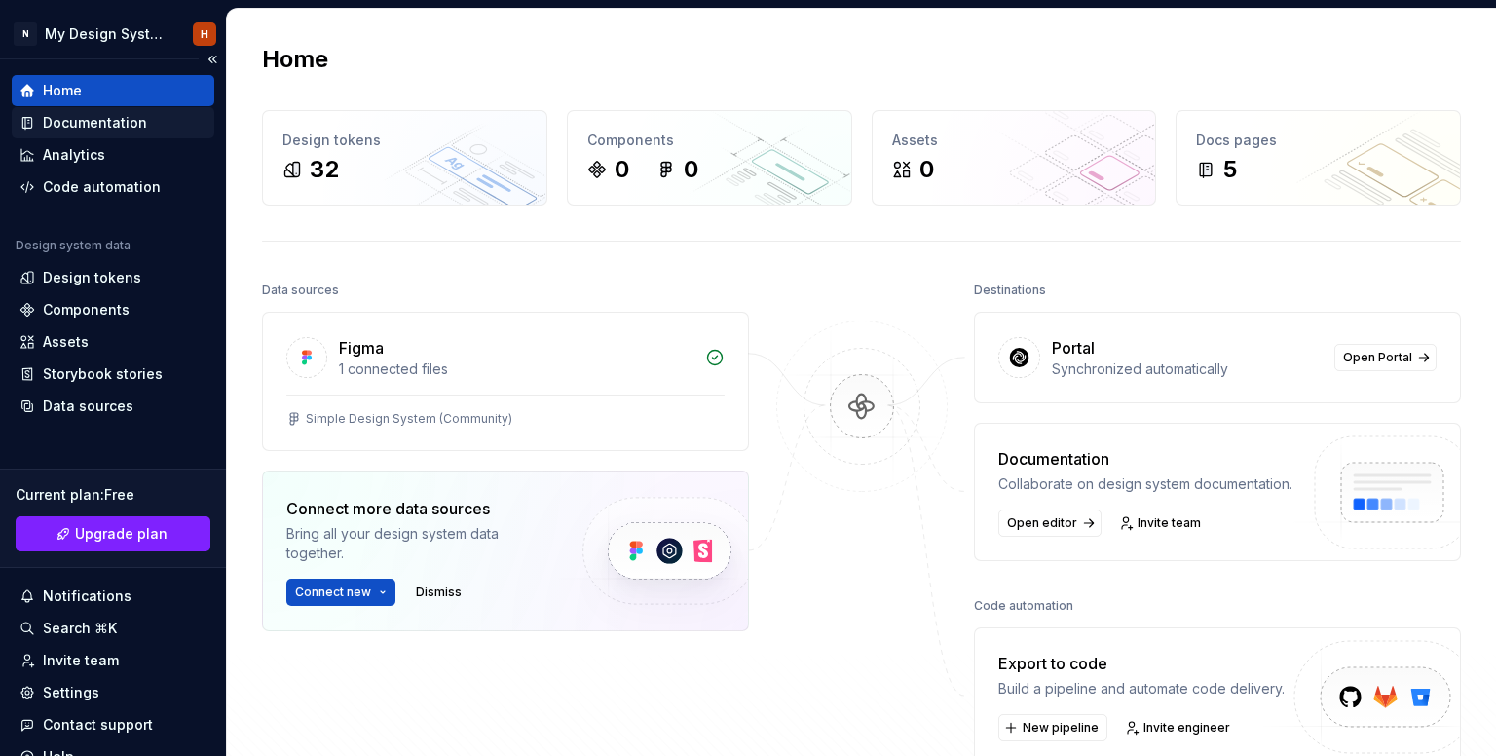
click at [64, 118] on div "Documentation" at bounding box center [95, 122] width 104 height 19
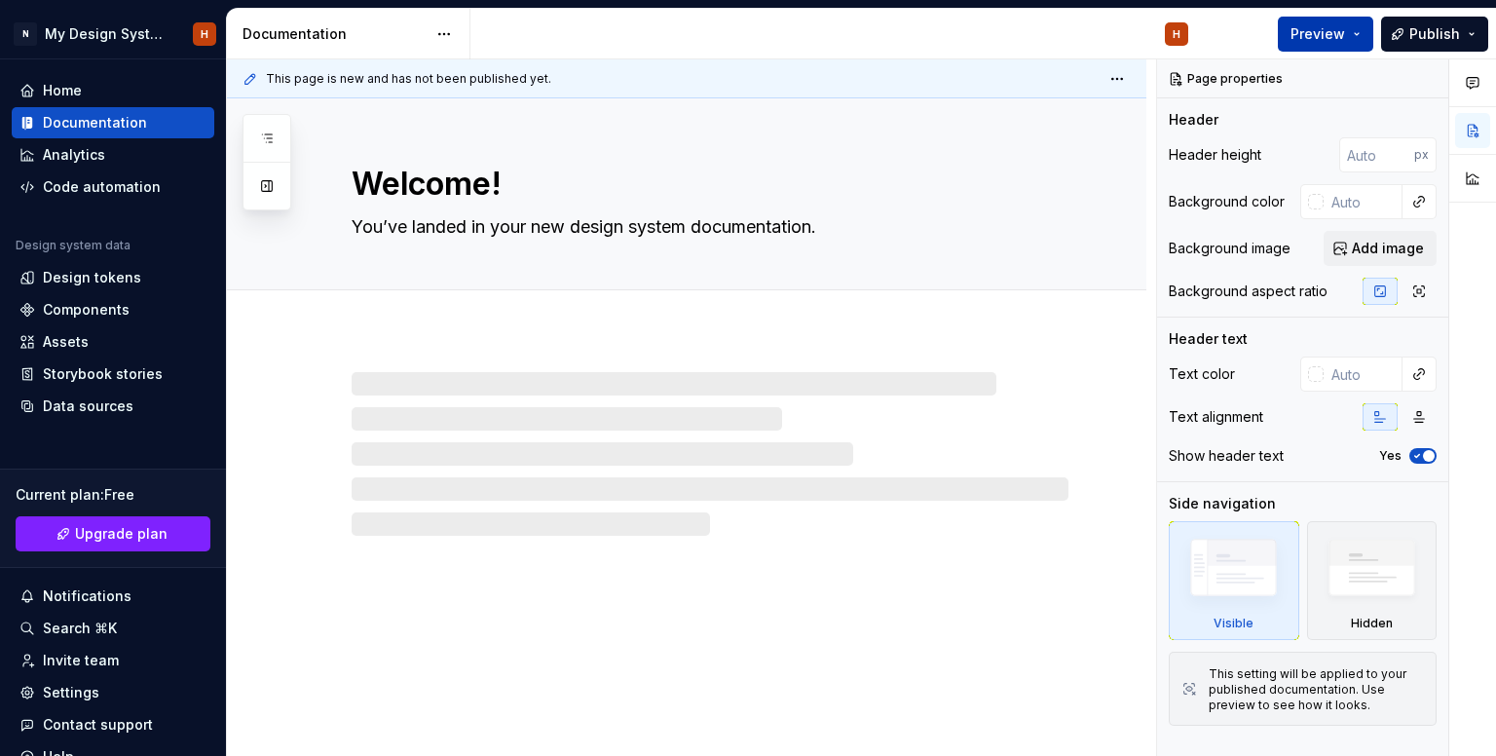
click at [1345, 28] on span "Preview" at bounding box center [1318, 33] width 55 height 19
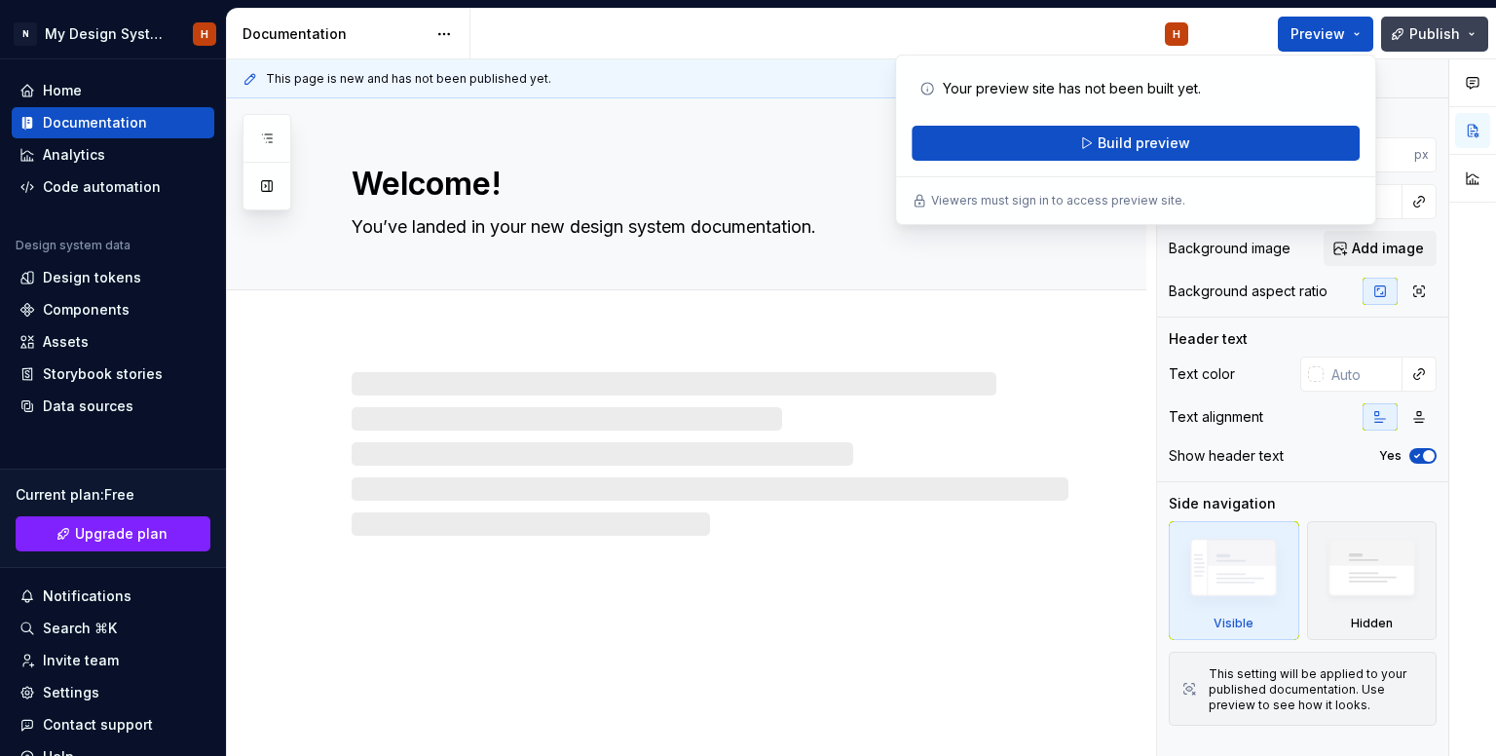
click at [1467, 28] on button "Publish" at bounding box center [1434, 34] width 107 height 35
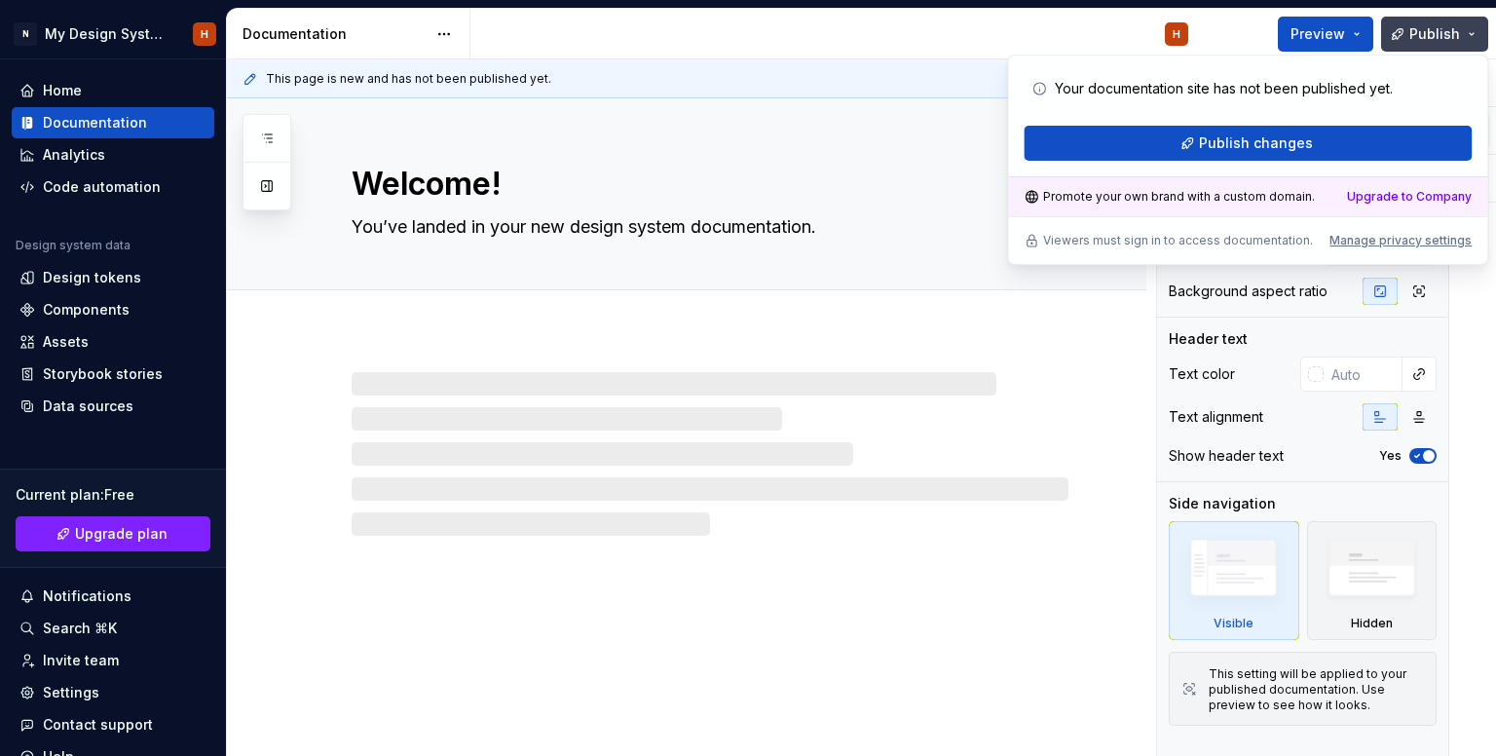
click at [1467, 28] on button "Publish" at bounding box center [1434, 34] width 107 height 35
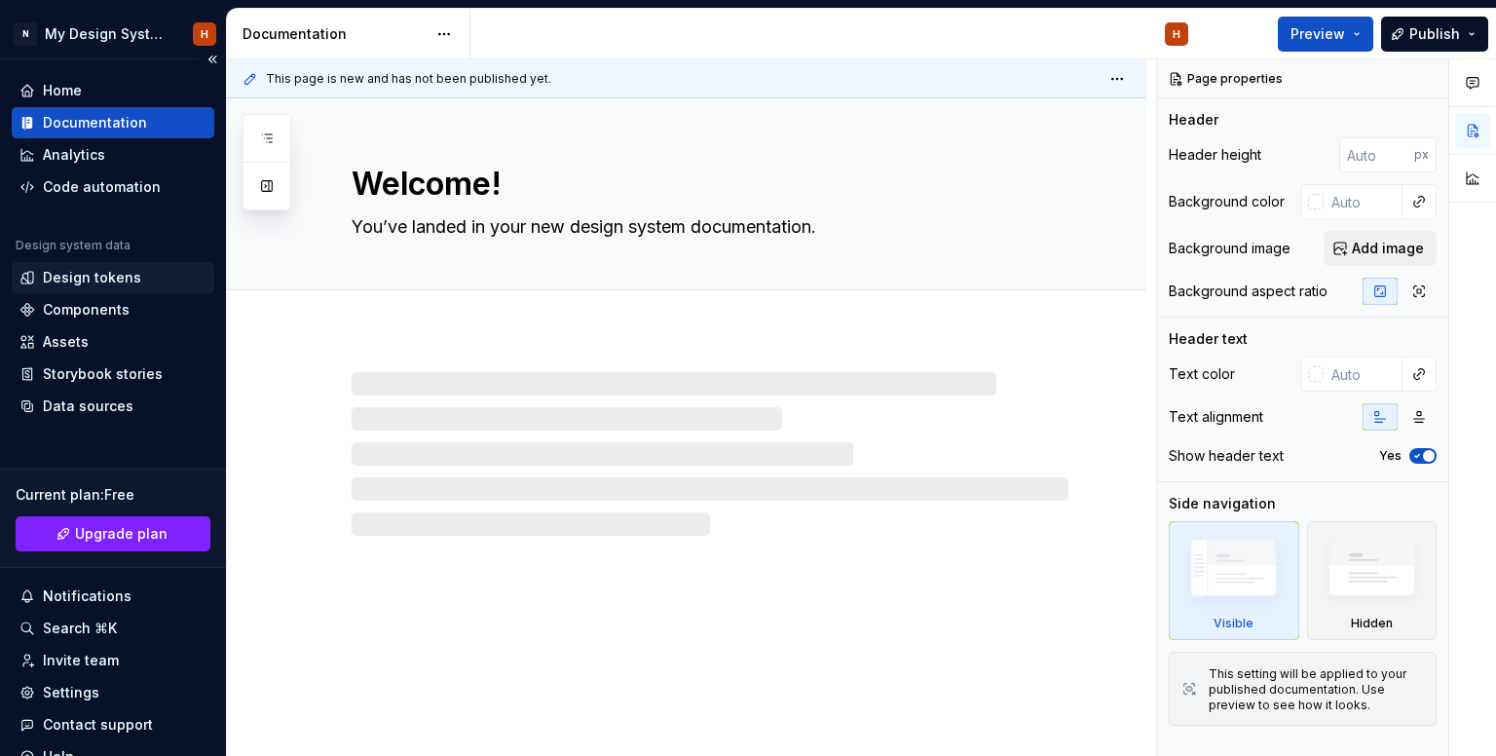
click at [96, 278] on div "Design tokens" at bounding box center [92, 277] width 98 height 19
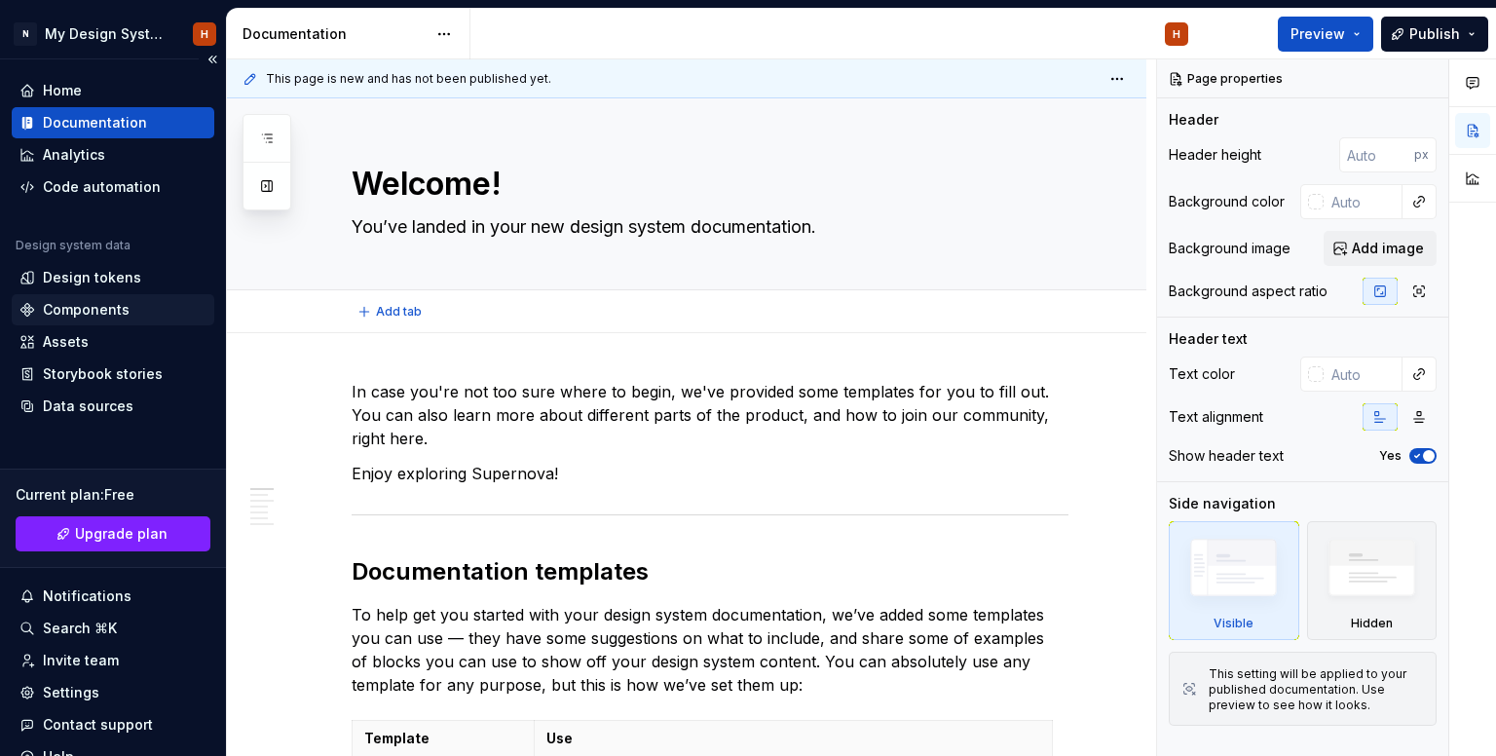
type textarea "*"
click at [108, 314] on div "Components" at bounding box center [86, 309] width 87 height 19
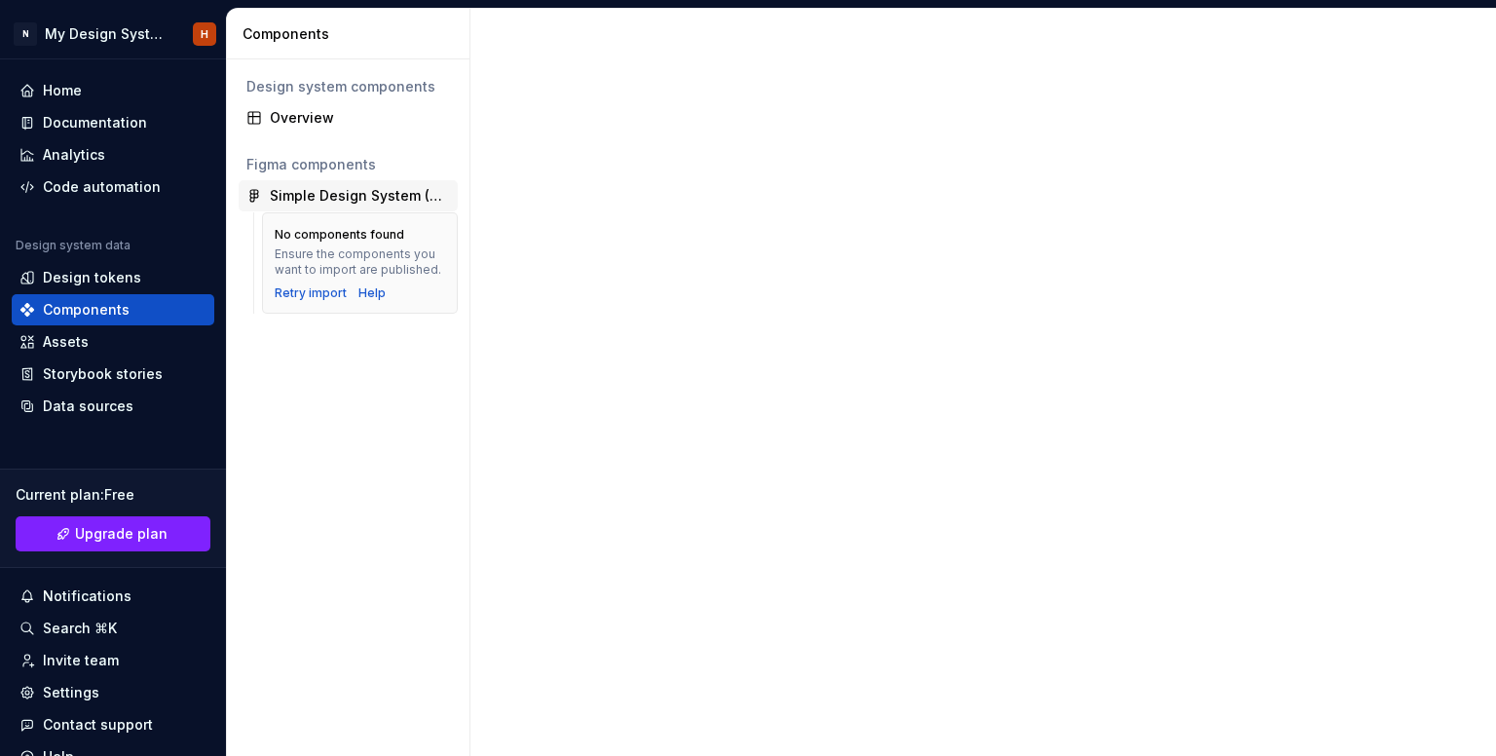
click at [331, 195] on div "Simple Design System (Community)" at bounding box center [360, 195] width 180 height 19
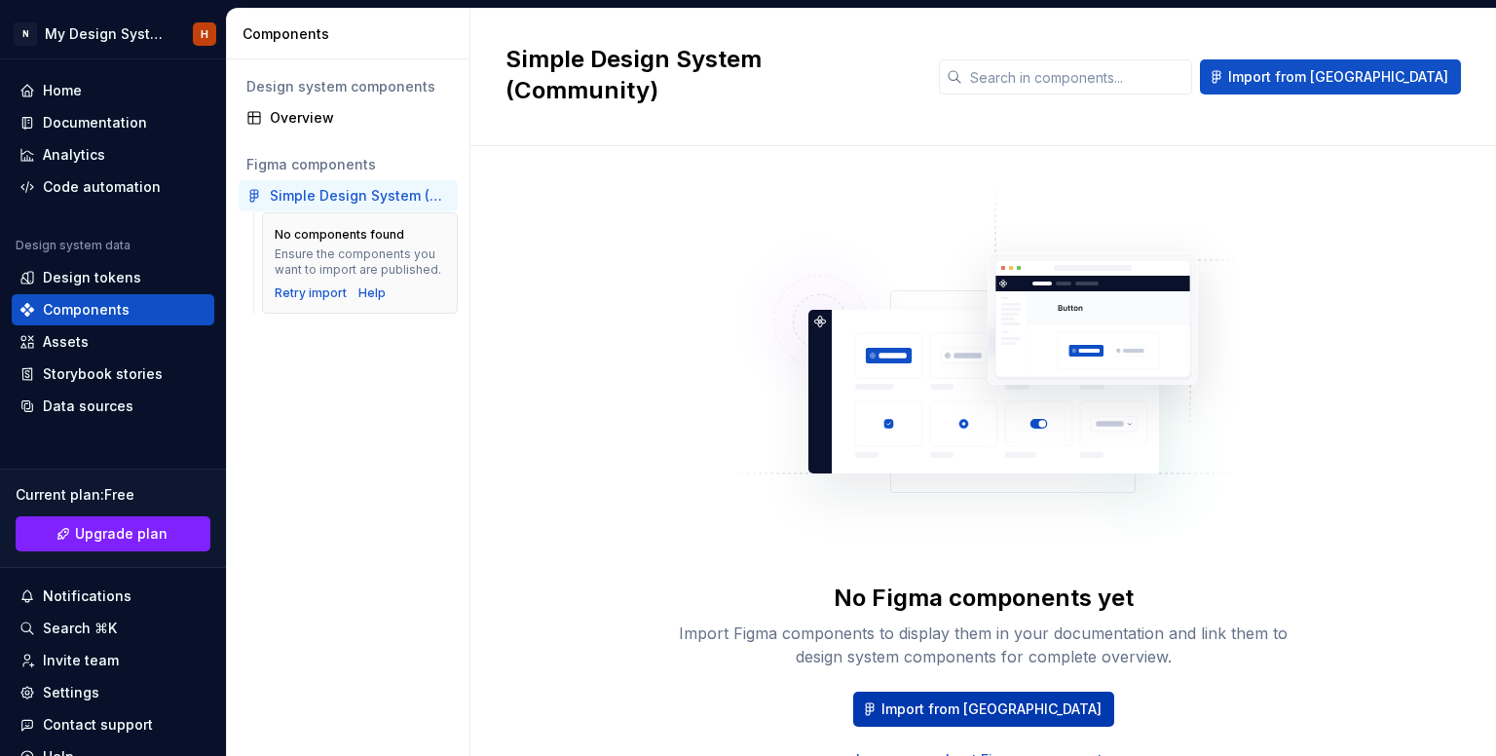
click at [1021, 699] on span "Import from [GEOGRAPHIC_DATA]" at bounding box center [991, 708] width 220 height 19
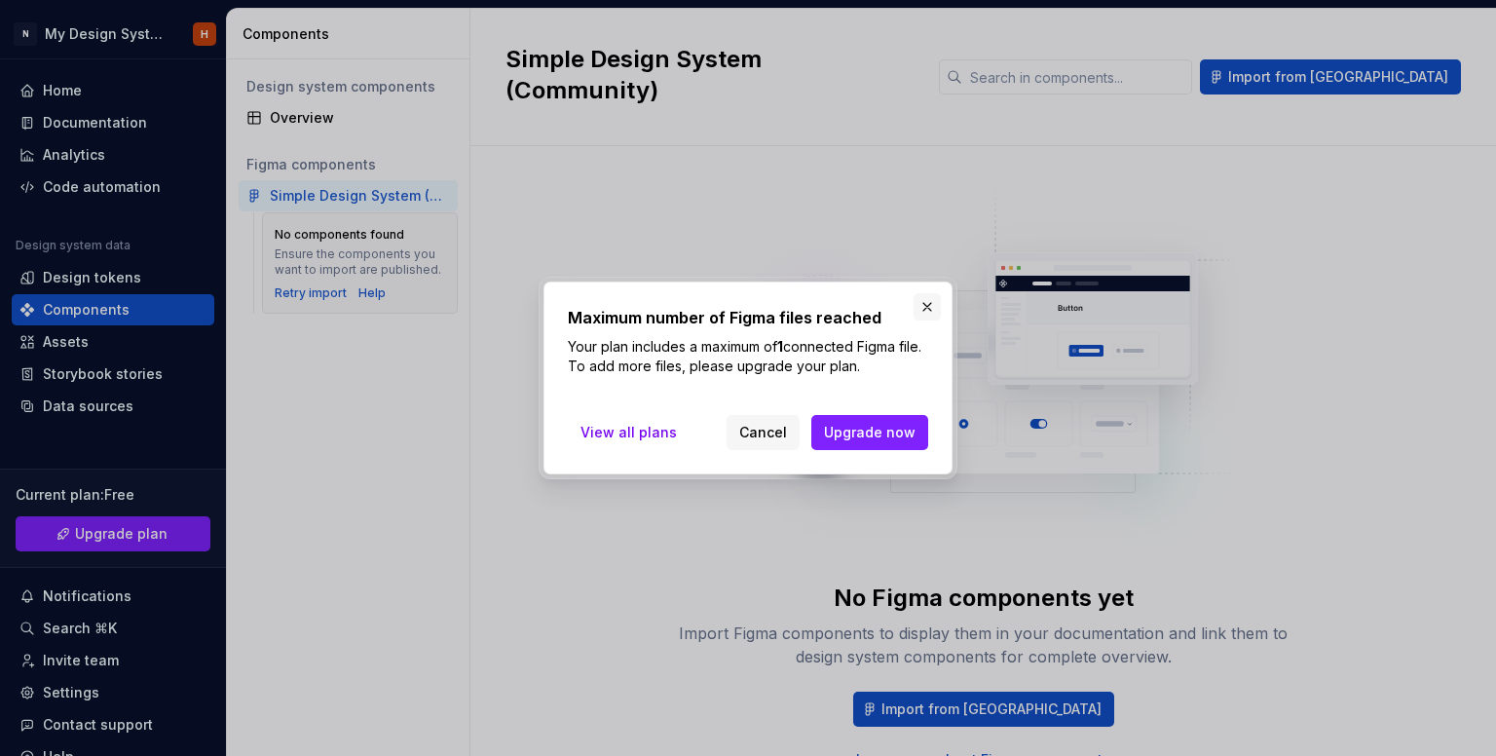
click at [922, 307] on button "button" at bounding box center [927, 306] width 27 height 27
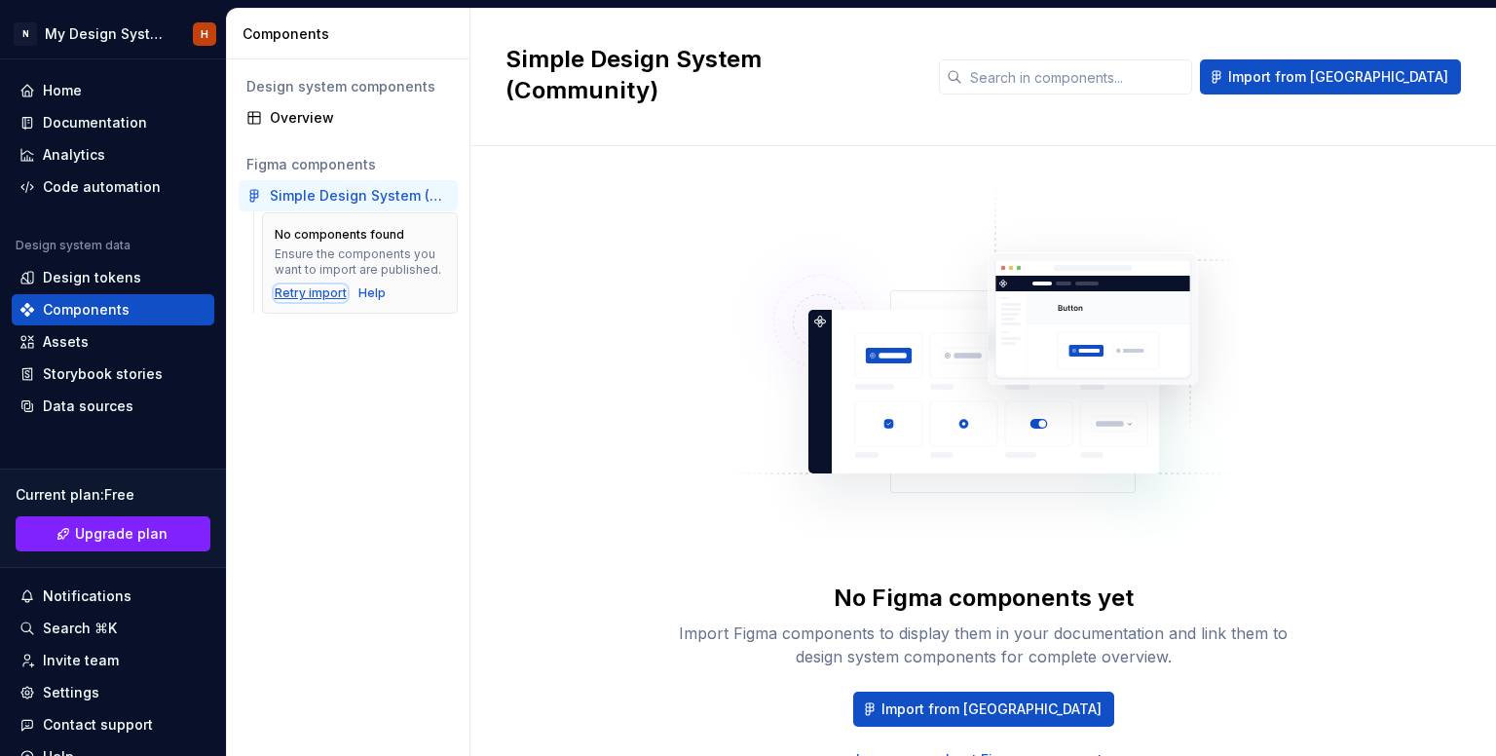
click at [319, 298] on div "Retry import" at bounding box center [311, 293] width 72 height 16
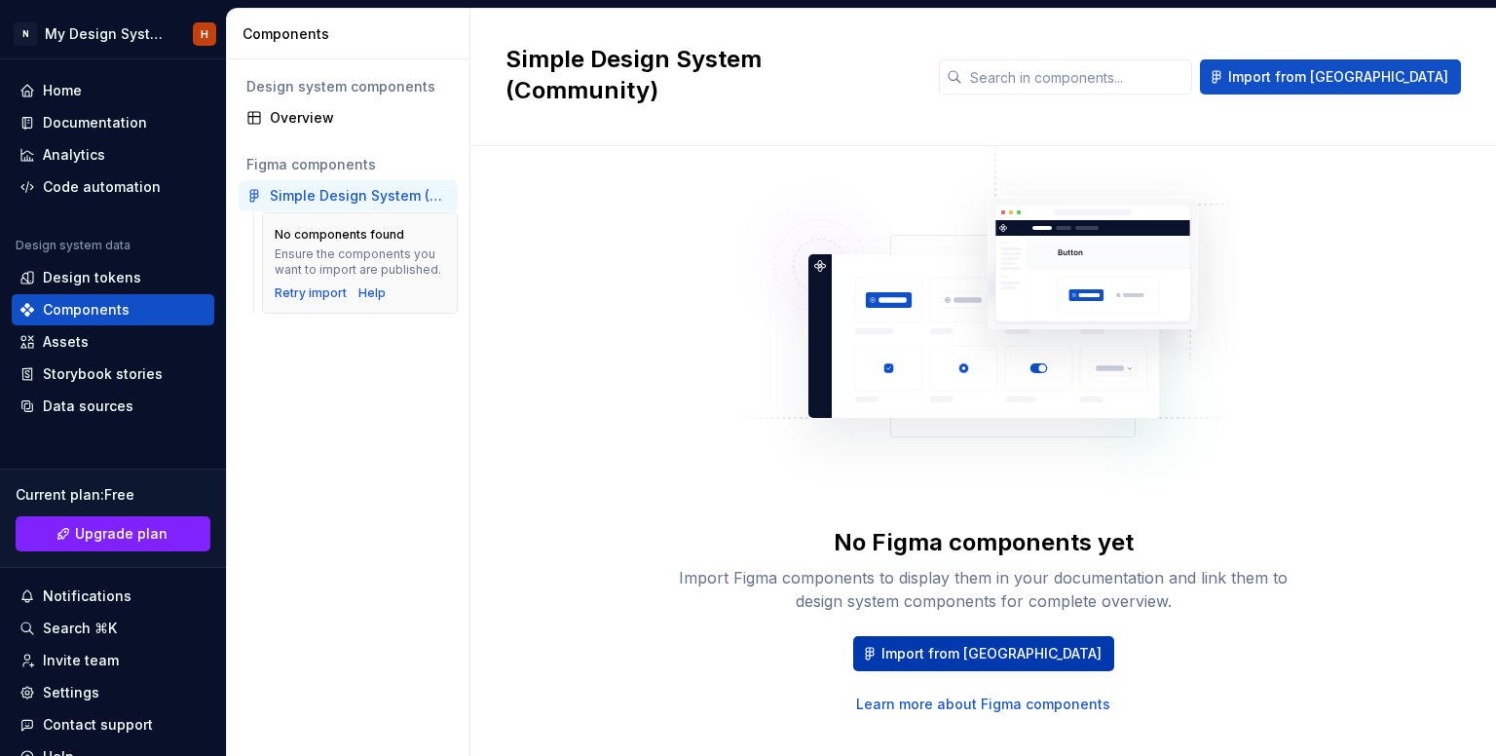
click at [948, 644] on span "Import from [GEOGRAPHIC_DATA]" at bounding box center [991, 653] width 220 height 19
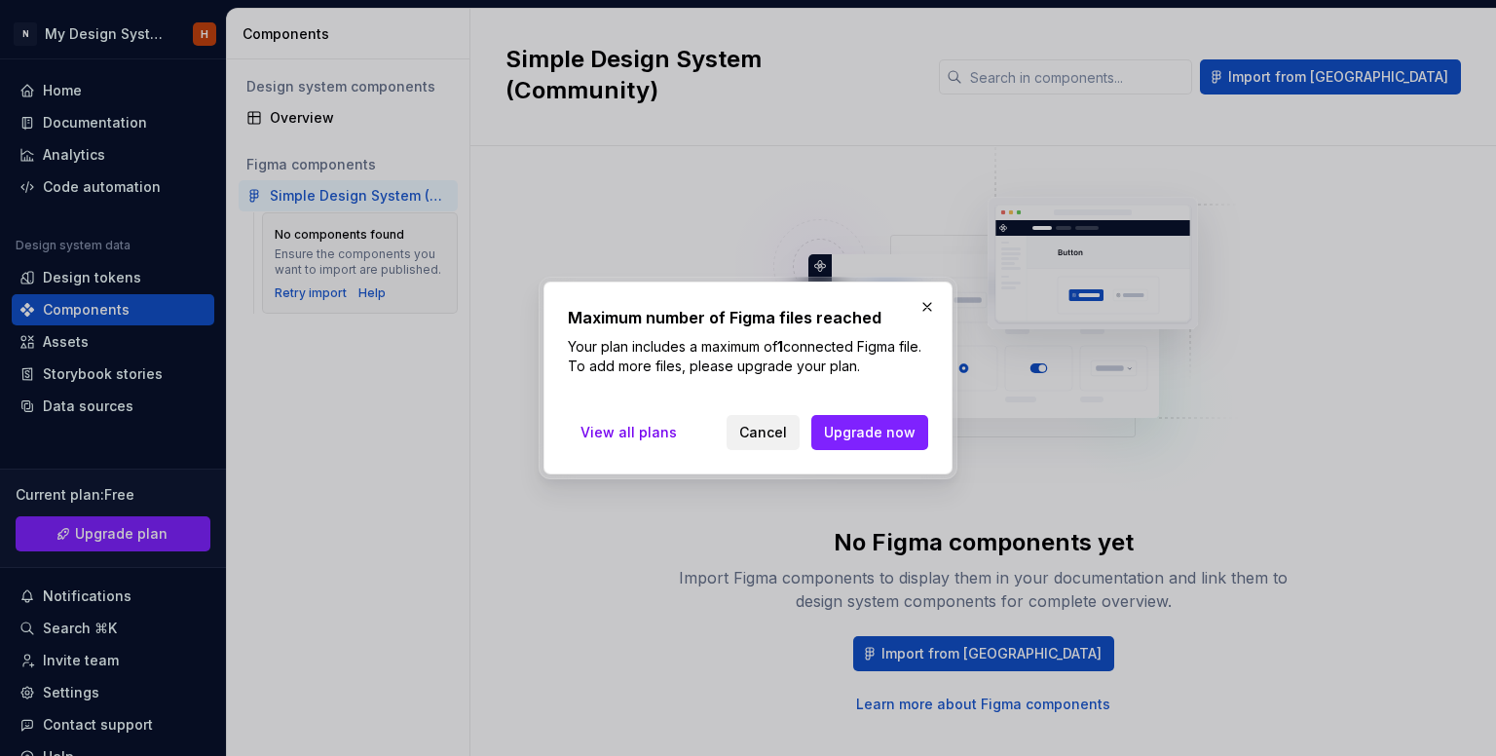
click at [787, 433] on span "Cancel" at bounding box center [763, 432] width 48 height 19
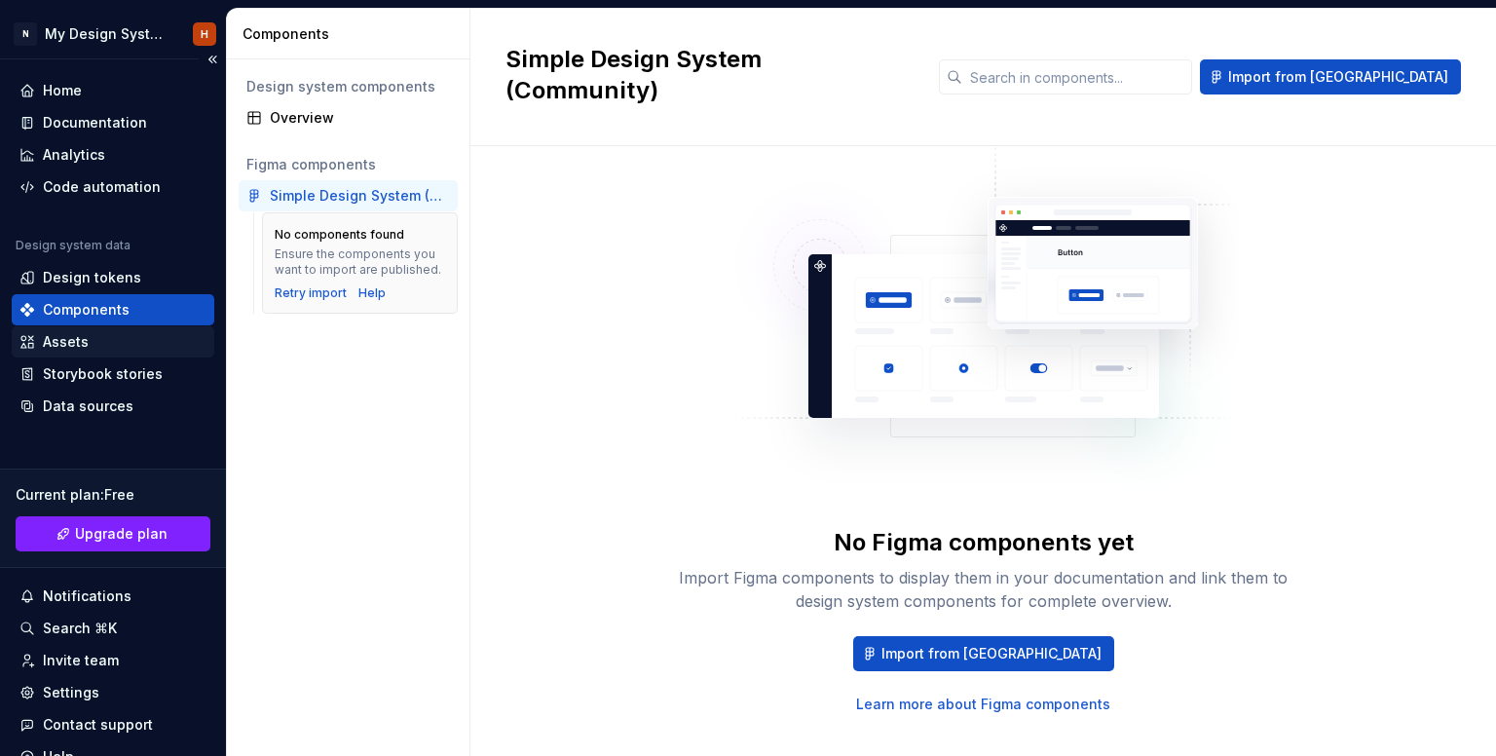
click at [69, 327] on div "Assets" at bounding box center [113, 341] width 203 height 31
click at [71, 110] on div "Documentation" at bounding box center [113, 122] width 203 height 31
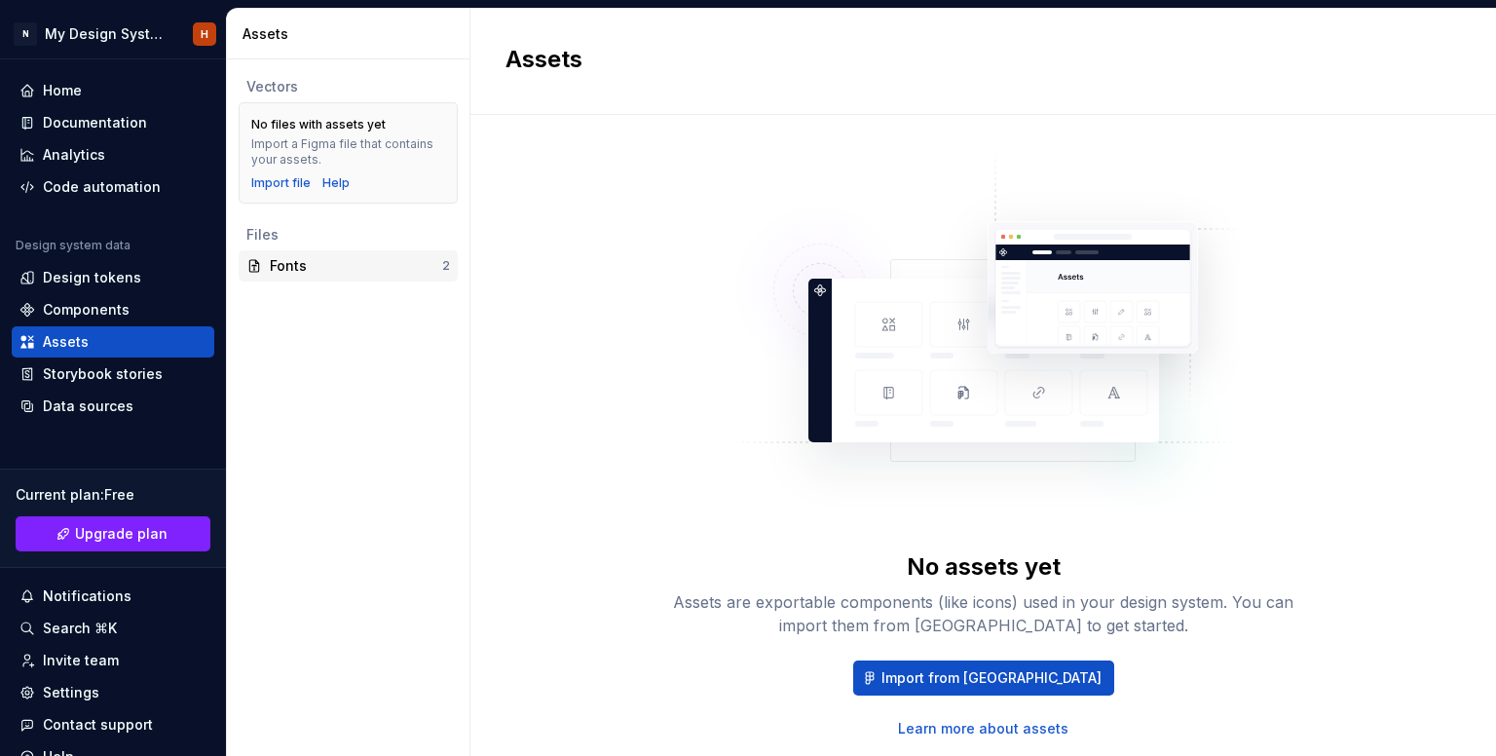
click at [350, 266] on div "Fonts" at bounding box center [356, 265] width 172 height 19
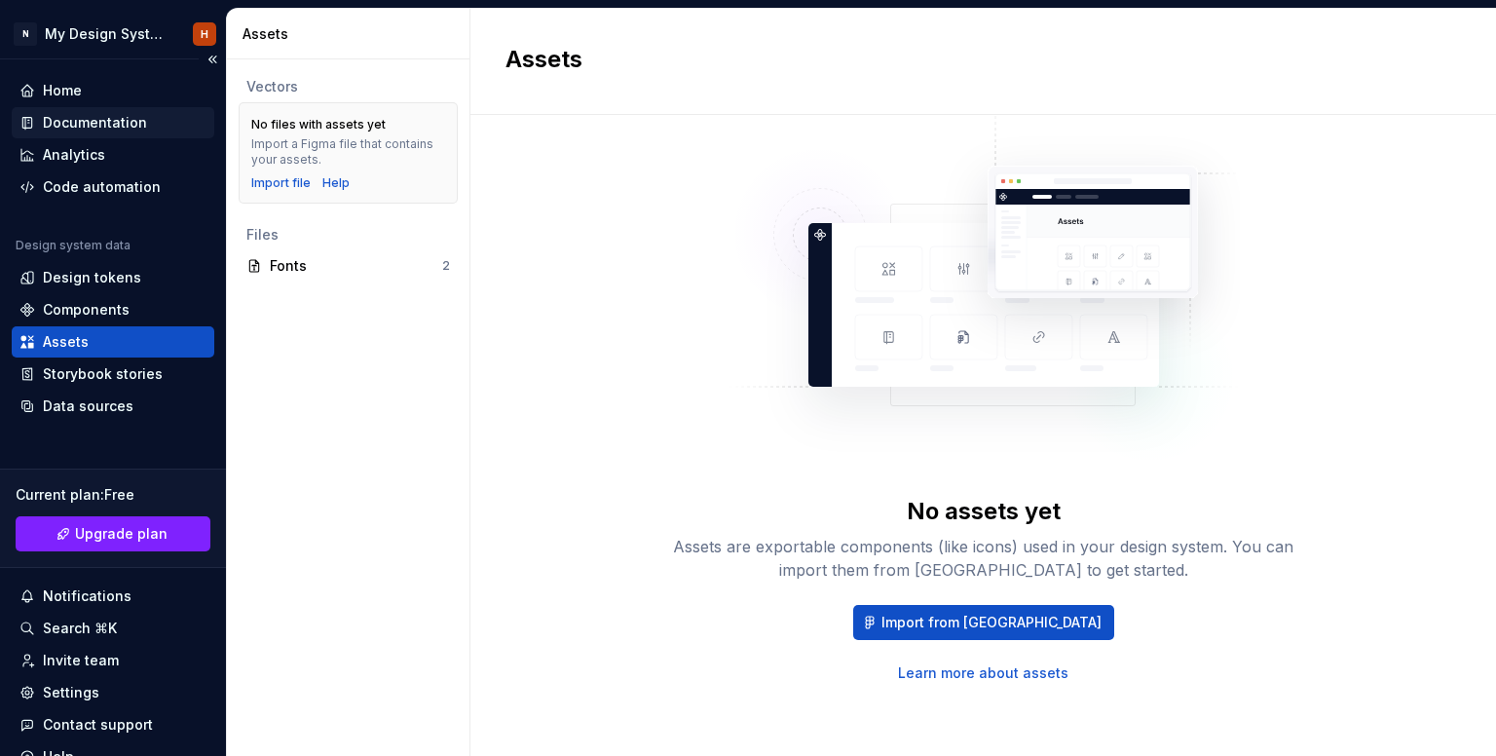
click at [140, 126] on div "Documentation" at bounding box center [95, 122] width 104 height 19
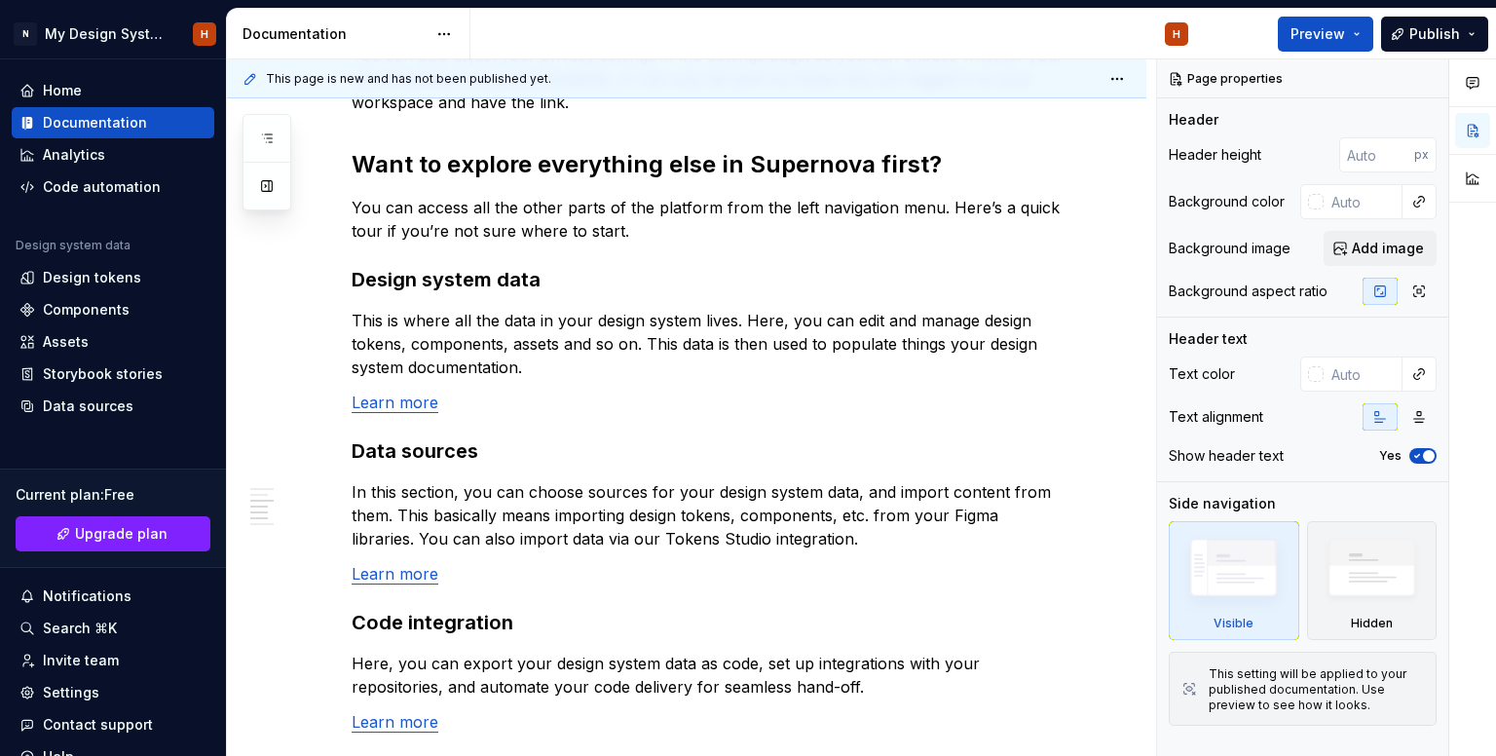
scroll to position [1298, 0]
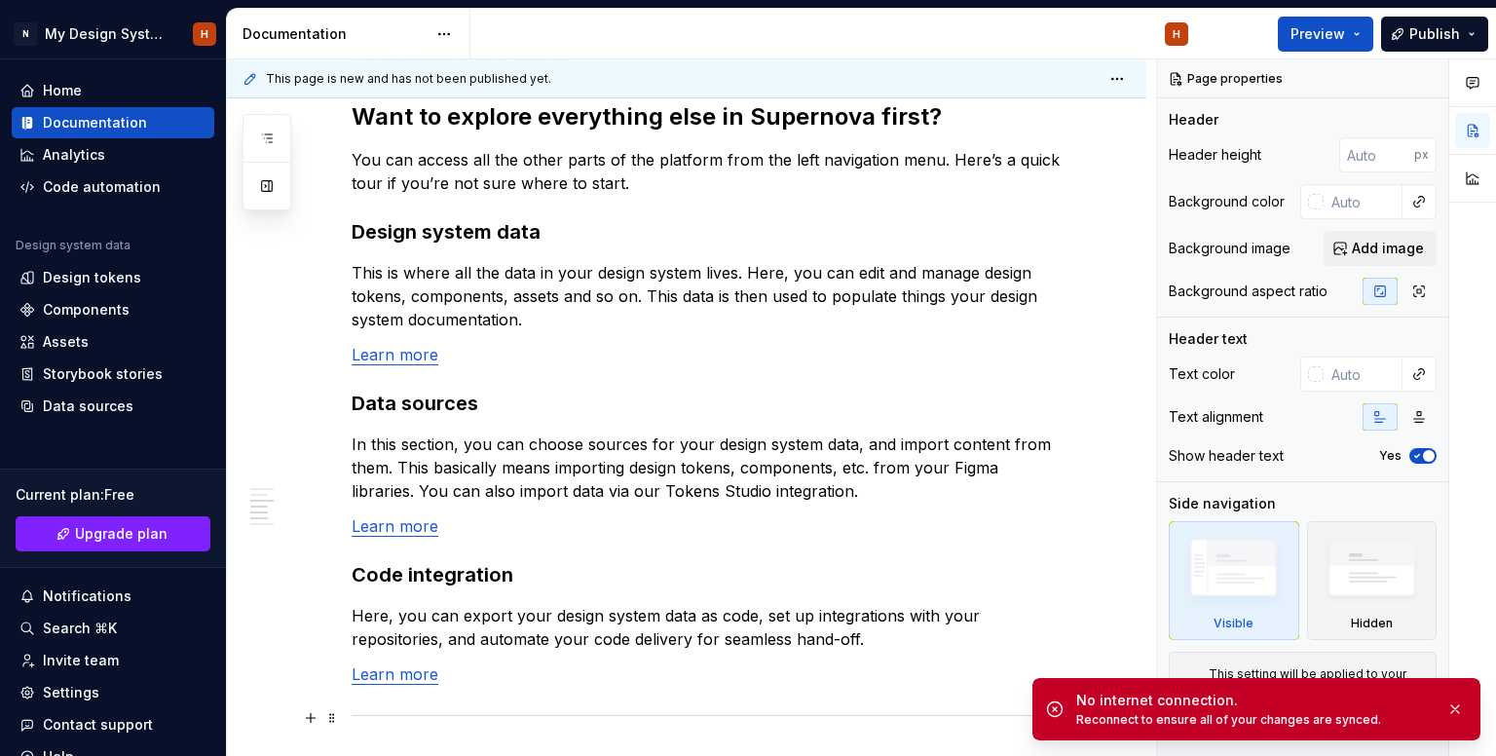
type textarea "*"
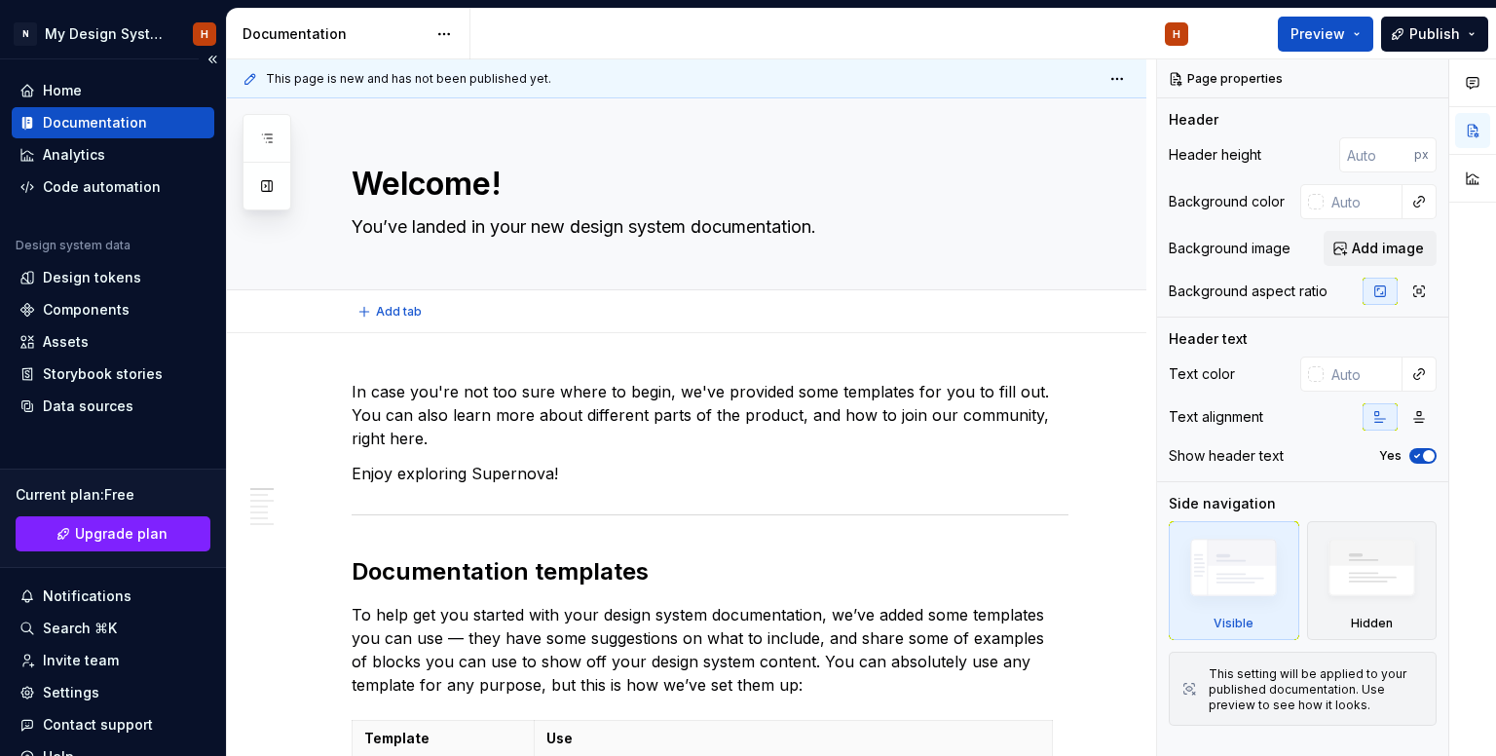
type textarea "*"
click at [109, 297] on div "Components" at bounding box center [113, 309] width 203 height 31
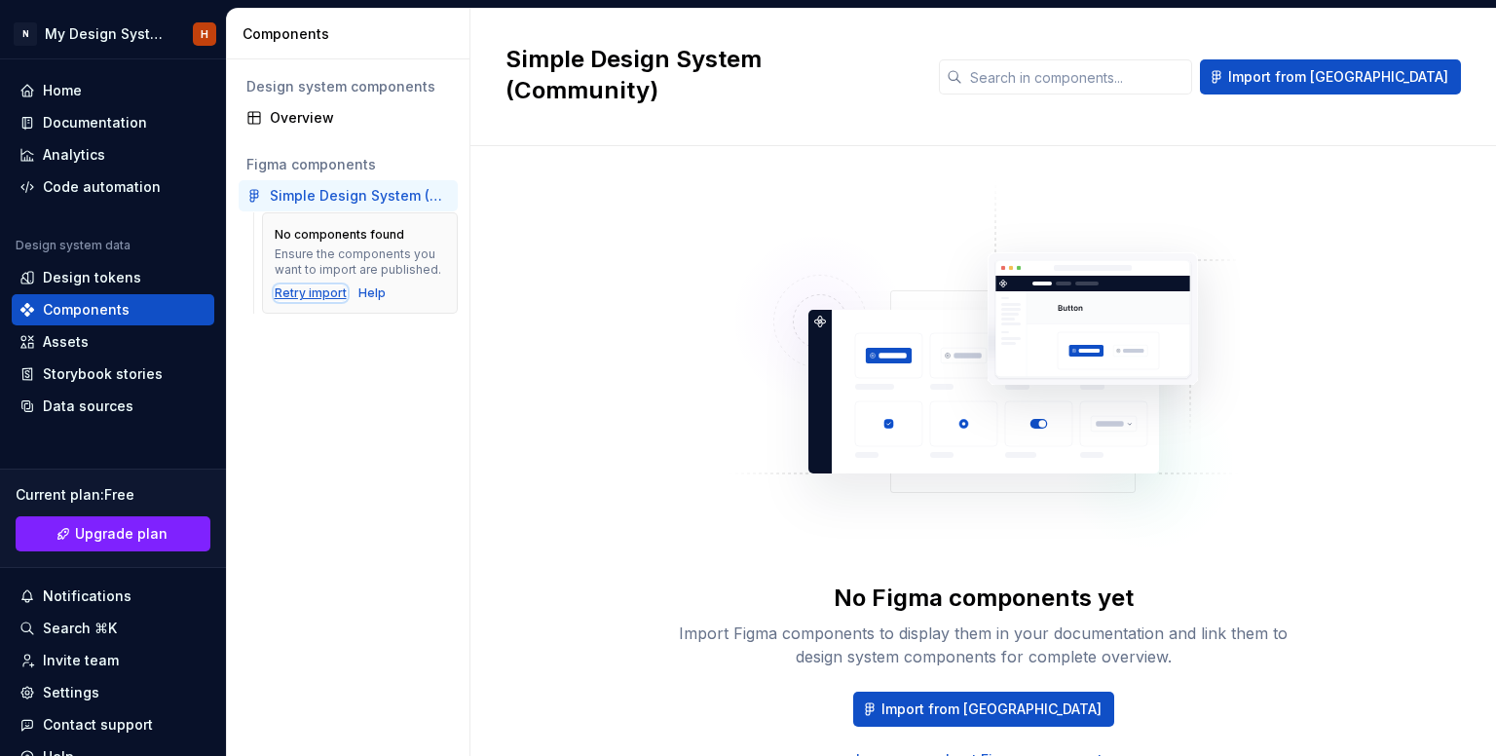
click at [320, 285] on div "Retry import" at bounding box center [311, 293] width 72 height 16
click at [935, 699] on span "Import from [GEOGRAPHIC_DATA]" at bounding box center [991, 708] width 220 height 19
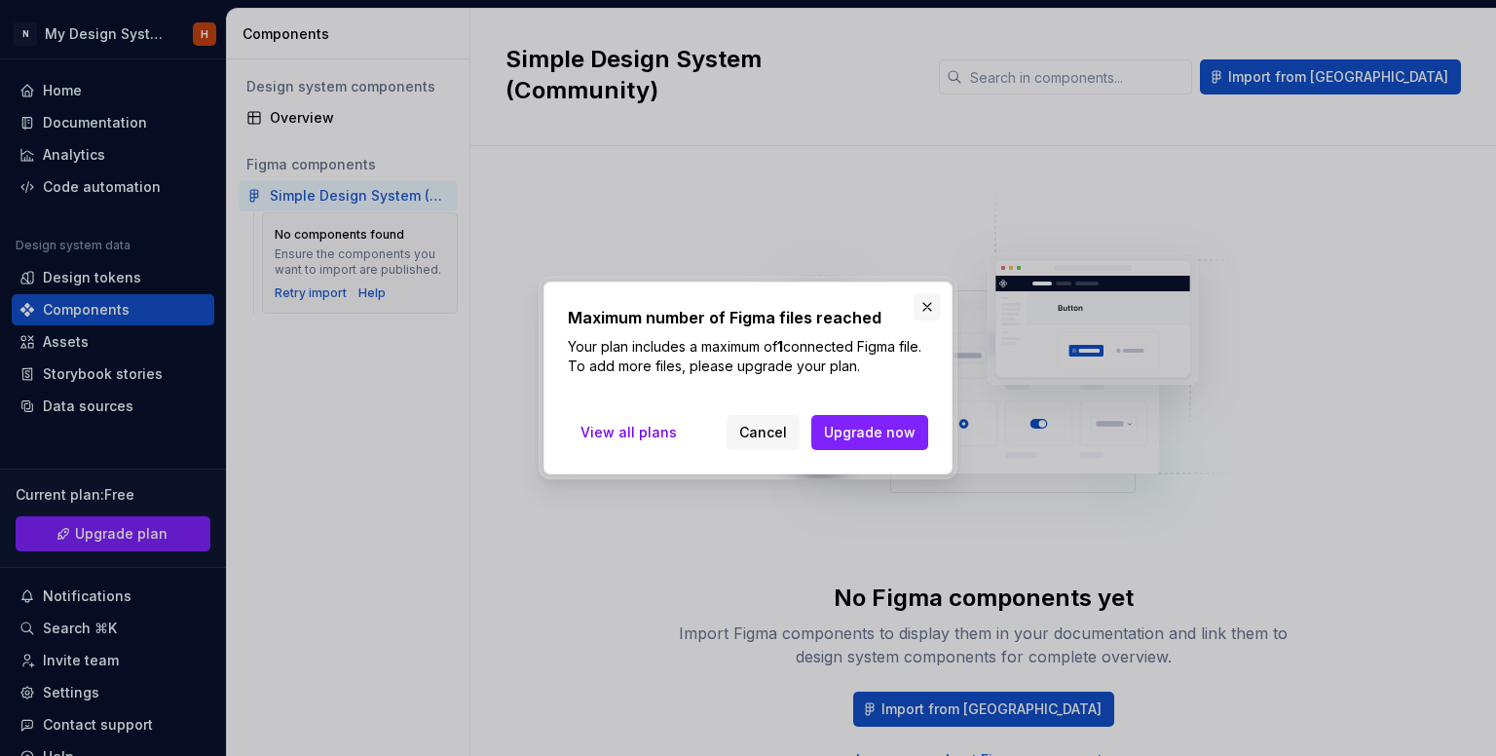
click at [928, 308] on button "button" at bounding box center [927, 306] width 27 height 27
